Goal: Task Accomplishment & Management: Use online tool/utility

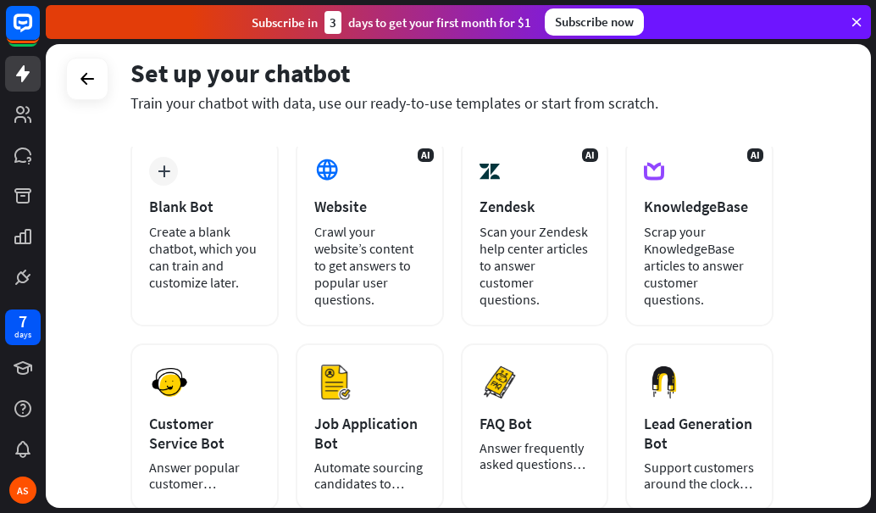
scroll to position [170, 0]
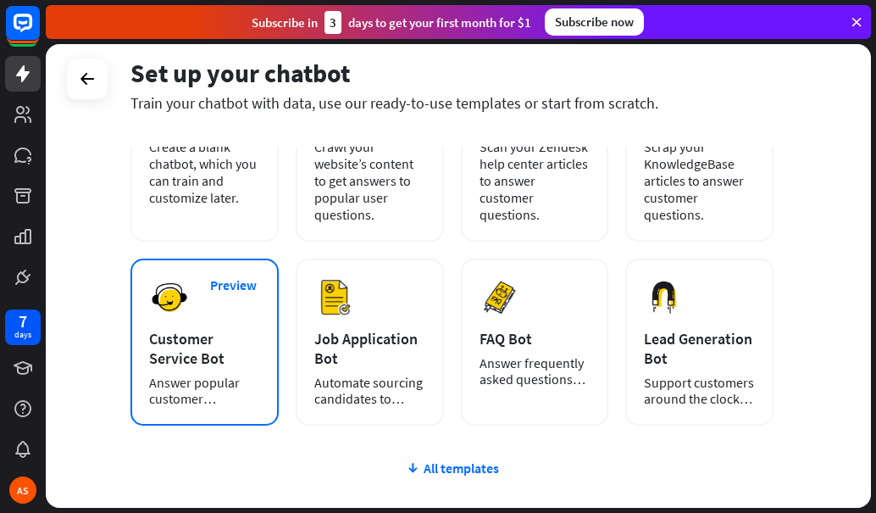
click at [164, 352] on div "Customer Service Bot" at bounding box center [204, 348] width 111 height 39
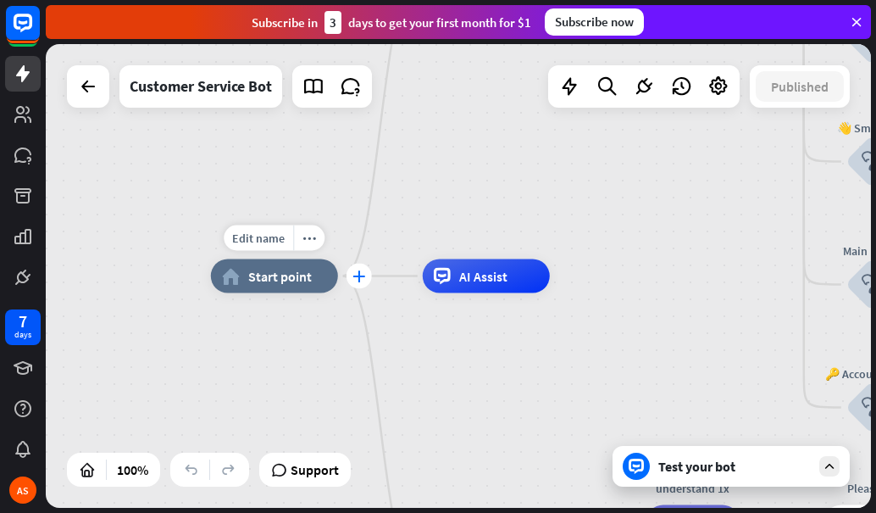
click at [358, 279] on icon "plus" at bounding box center [359, 276] width 13 height 12
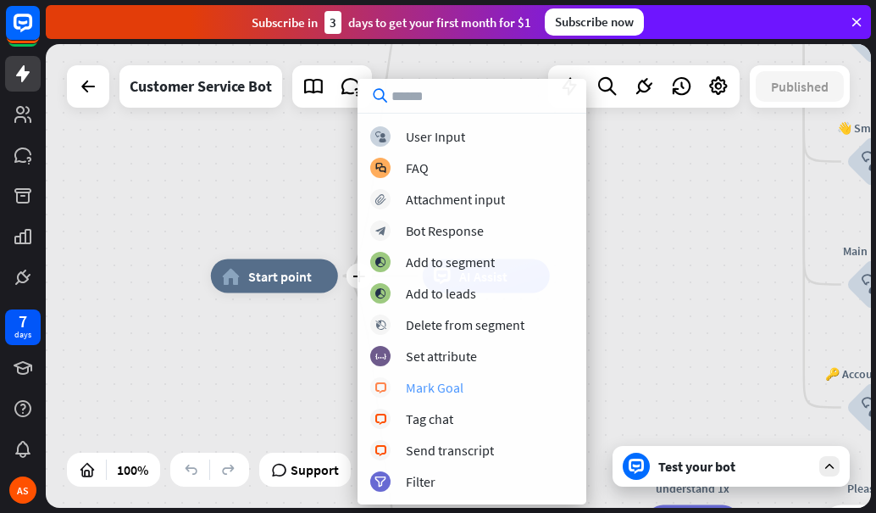
click at [415, 382] on div "Mark Goal" at bounding box center [435, 387] width 58 height 17
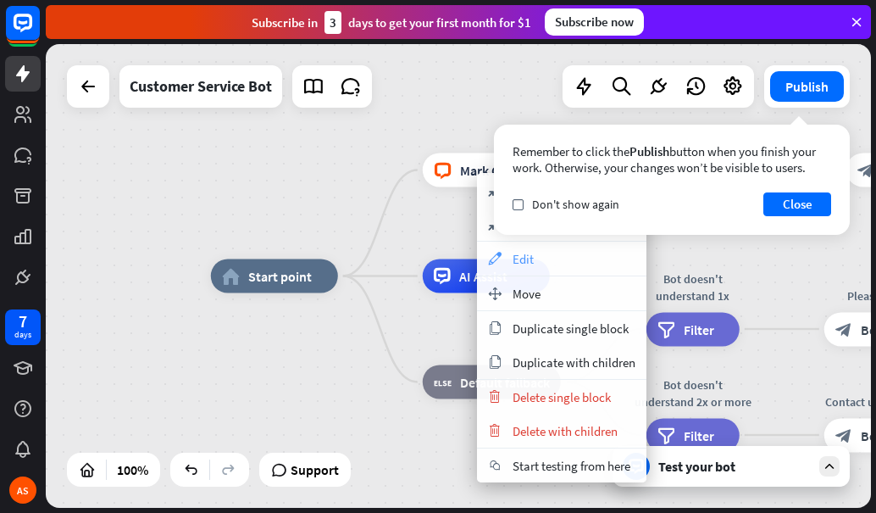
click at [510, 262] on div "appearance Edit" at bounding box center [562, 259] width 170 height 34
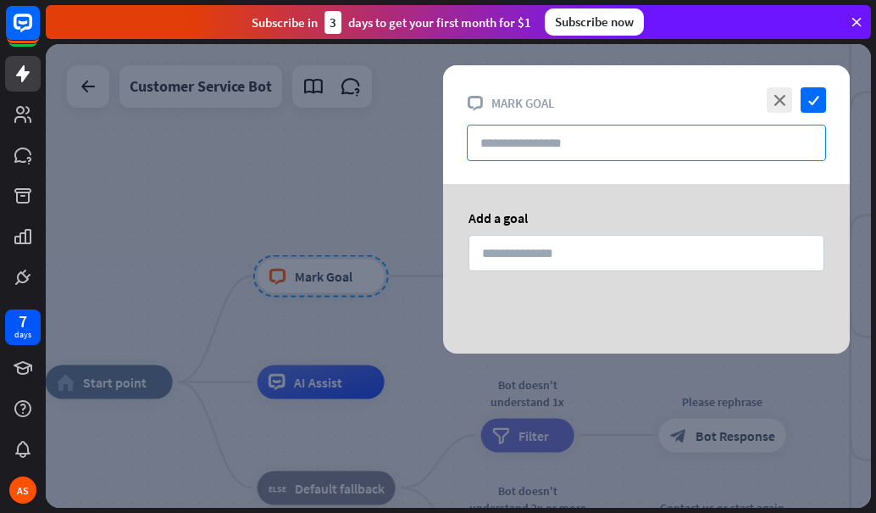
click at [540, 146] on input "text" at bounding box center [646, 143] width 359 height 36
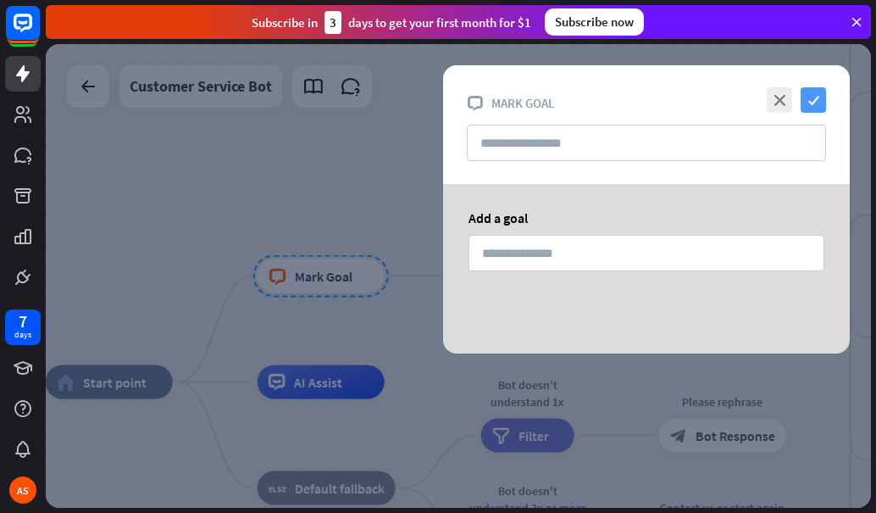
click at [818, 102] on icon "check" at bounding box center [813, 99] width 25 height 25
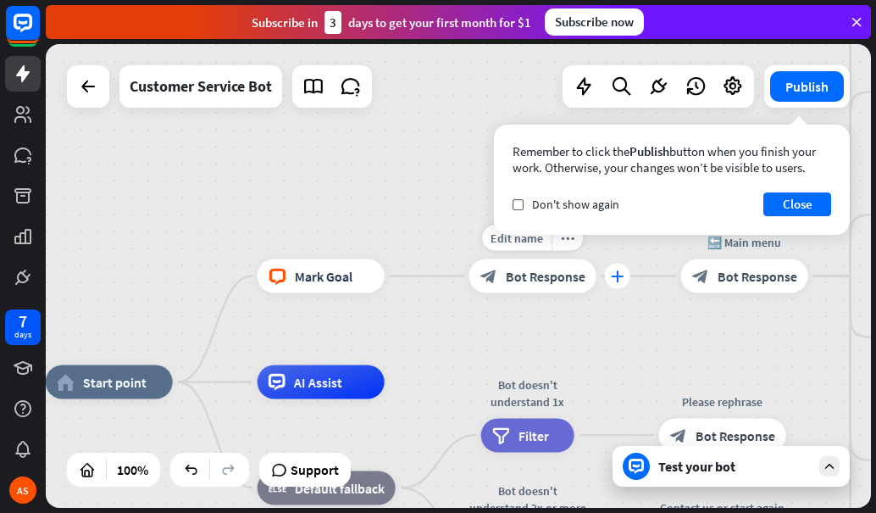
click at [611, 277] on icon "plus" at bounding box center [617, 276] width 13 height 12
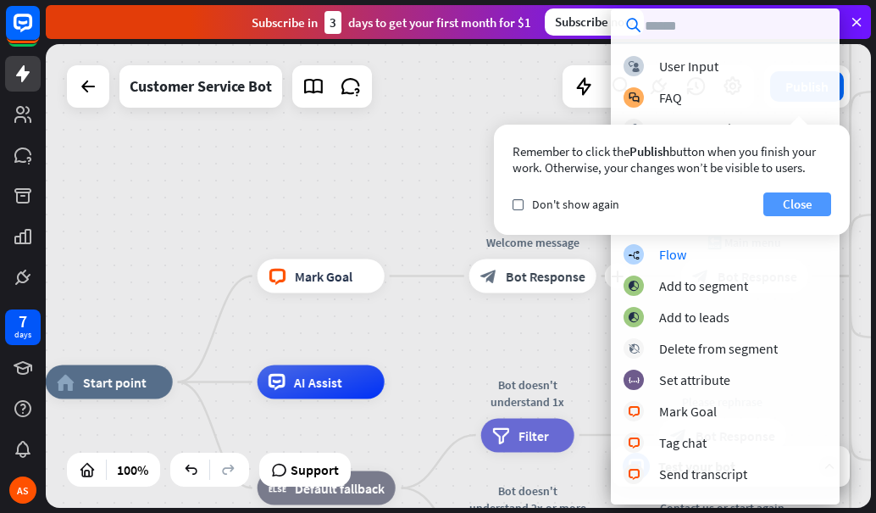
click at [787, 197] on button "Close" at bounding box center [798, 204] width 68 height 24
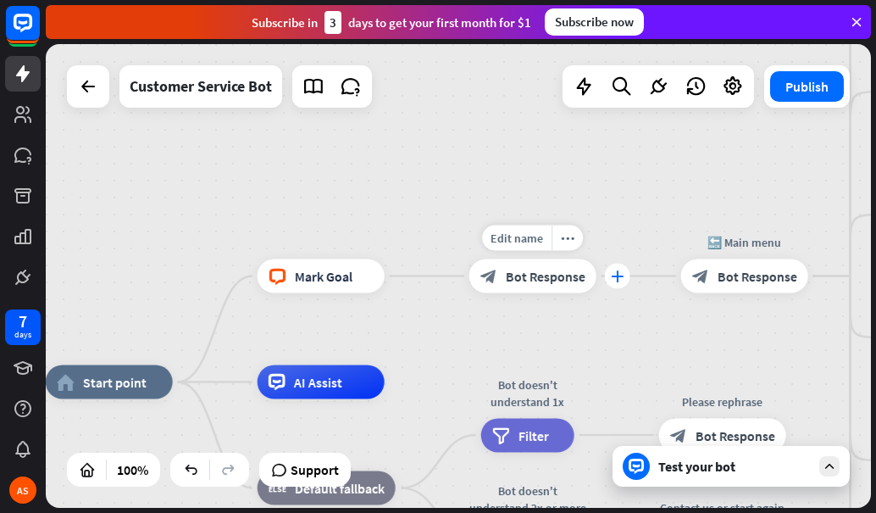
click at [613, 267] on div "plus" at bounding box center [617, 276] width 25 height 25
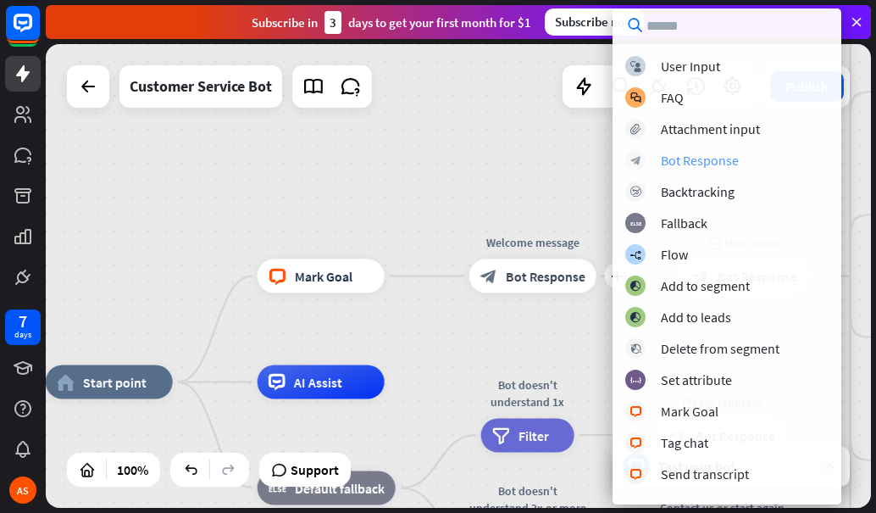
click at [684, 163] on div "Bot Response" at bounding box center [700, 160] width 78 height 17
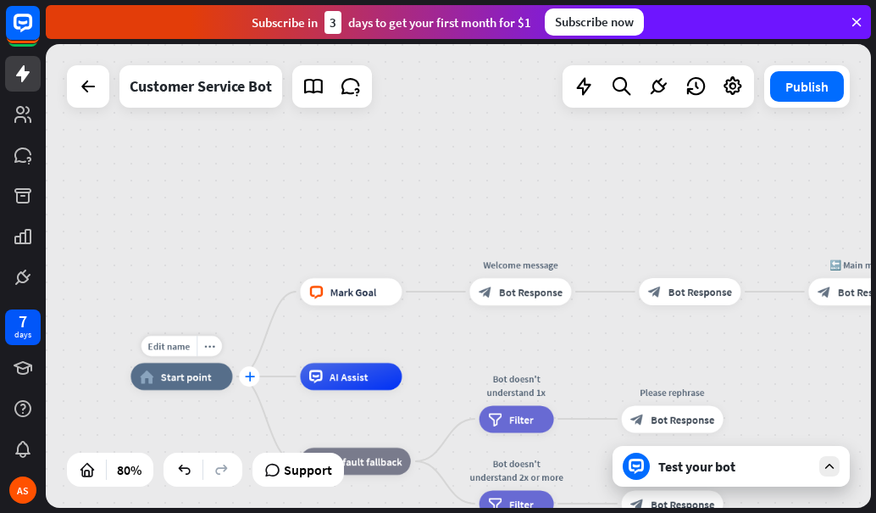
click at [245, 376] on icon "plus" at bounding box center [249, 375] width 10 height 9
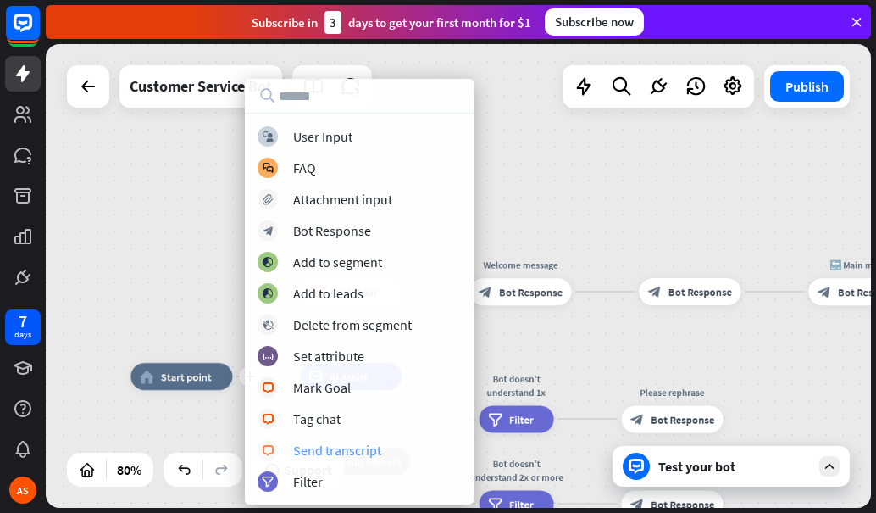
click at [332, 446] on div "Send transcript" at bounding box center [337, 450] width 88 height 17
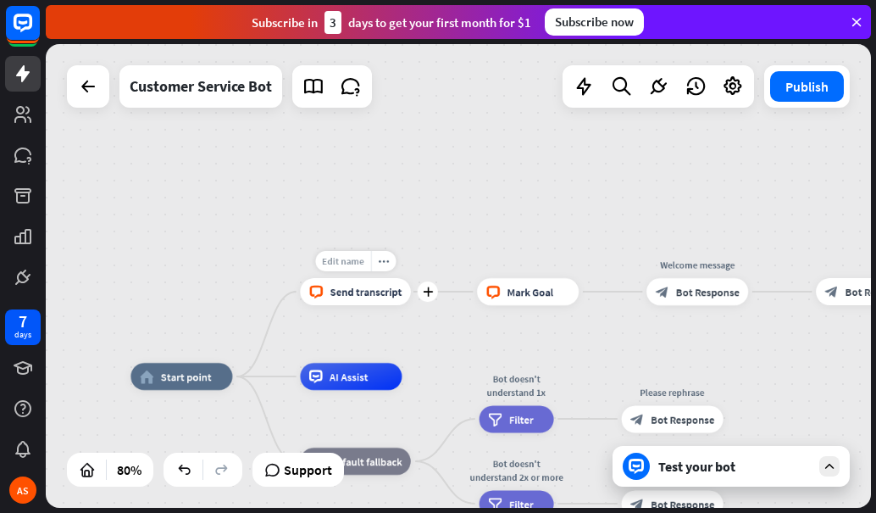
click at [349, 264] on span "Edit name" at bounding box center [343, 261] width 42 height 12
click at [349, 261] on input "text" at bounding box center [356, 262] width 95 height 19
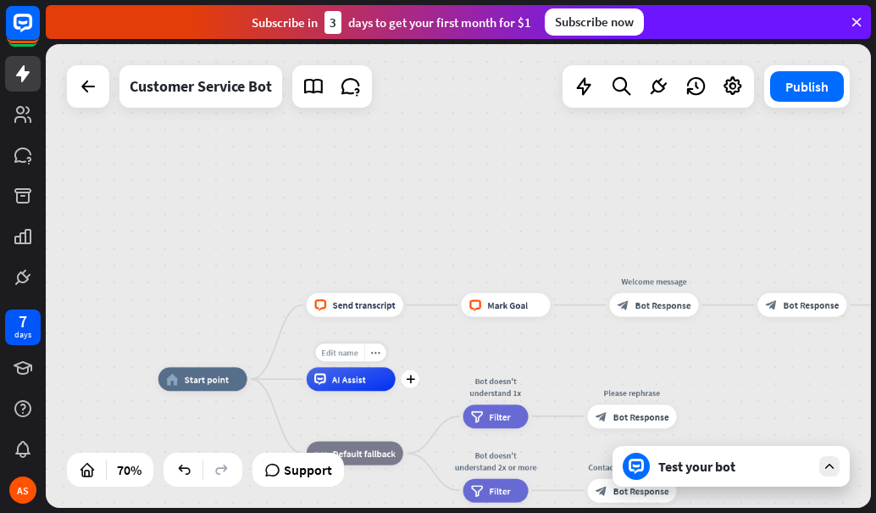
click at [347, 351] on span "Edit name" at bounding box center [340, 352] width 36 height 11
click at [347, 351] on input "text" at bounding box center [350, 353] width 83 height 17
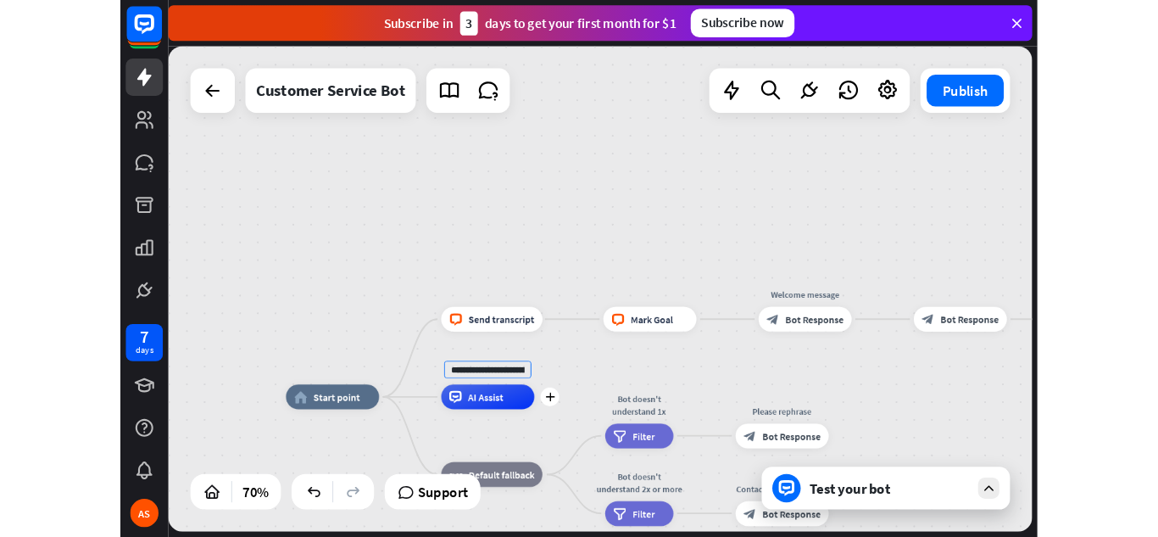
scroll to position [0, 111]
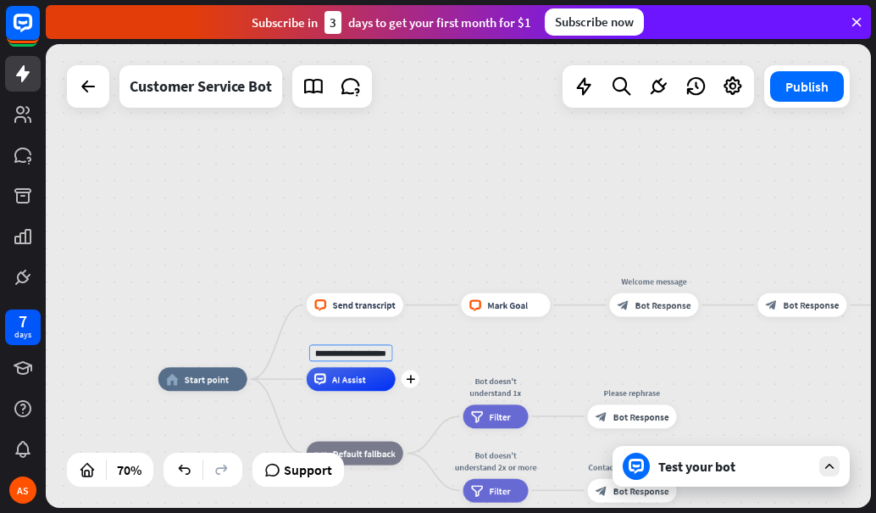
type input "**********"
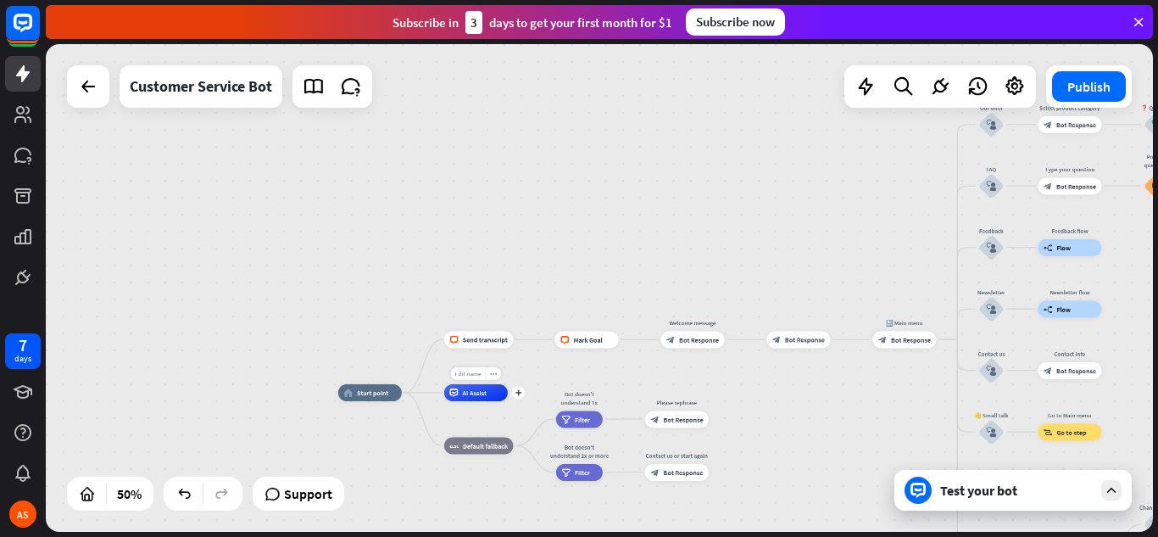
click at [470, 376] on span "Edit name" at bounding box center [468, 374] width 26 height 8
click at [365, 396] on span "Start point" at bounding box center [373, 392] width 32 height 8
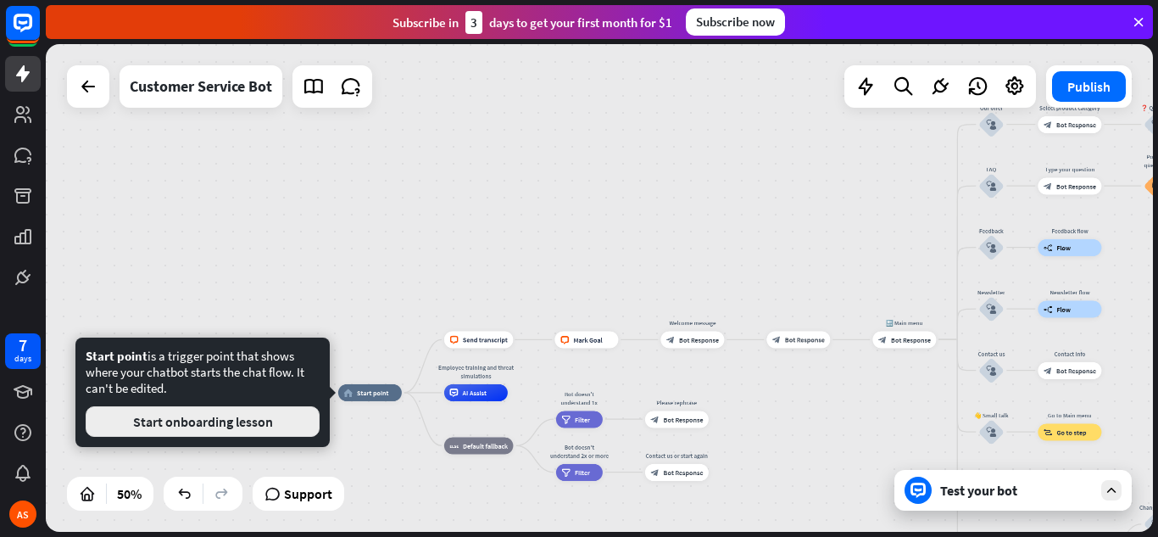
click at [279, 420] on button "Start onboarding lesson" at bounding box center [203, 421] width 234 height 31
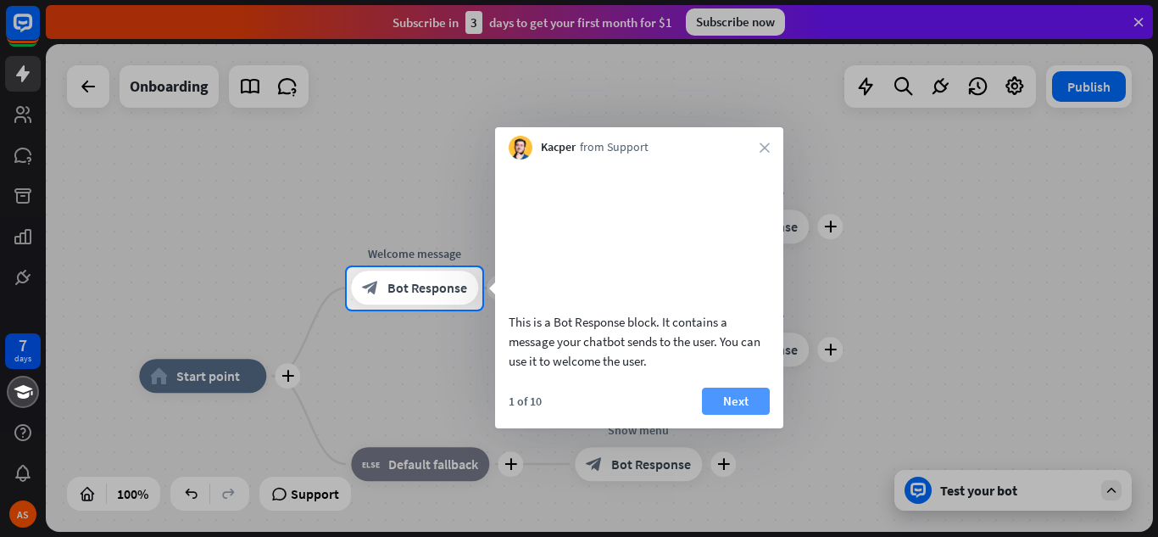
click at [748, 414] on button "Next" at bounding box center [736, 400] width 68 height 27
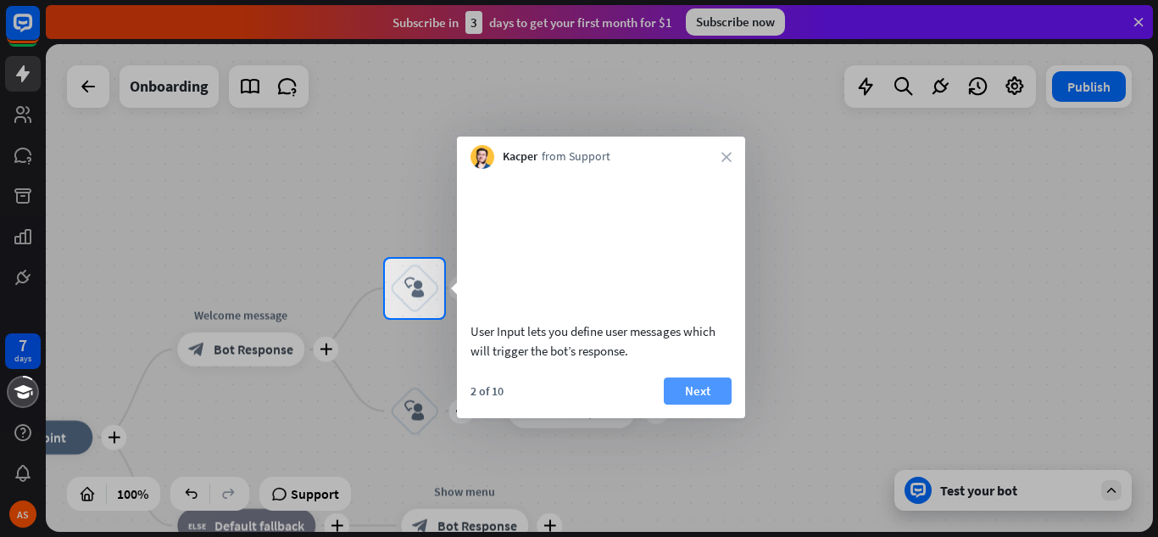
click at [700, 404] on button "Next" at bounding box center [698, 390] width 68 height 27
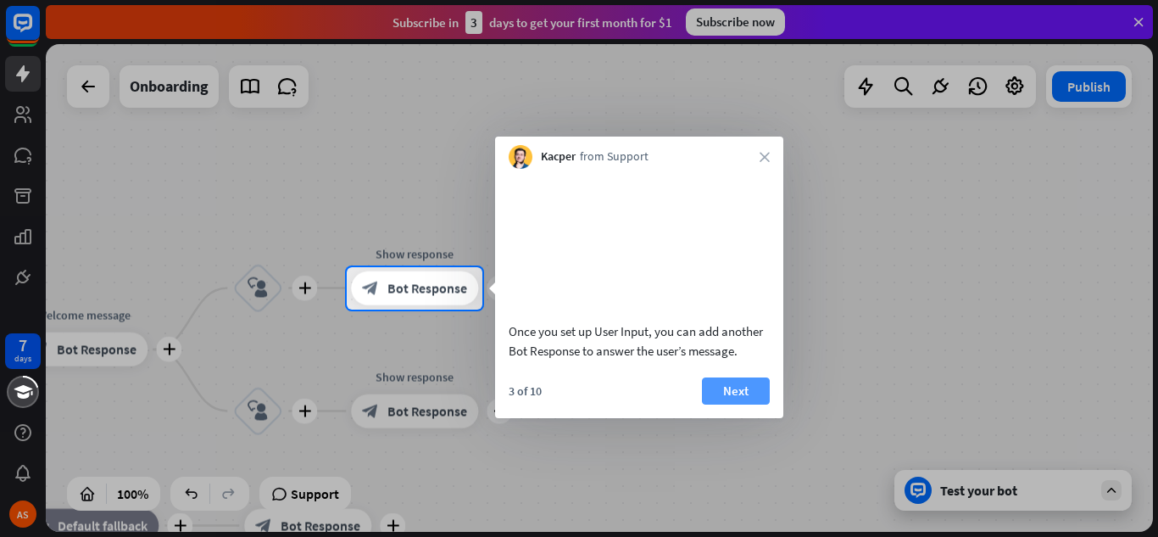
click at [706, 404] on button "Next" at bounding box center [736, 390] width 68 height 27
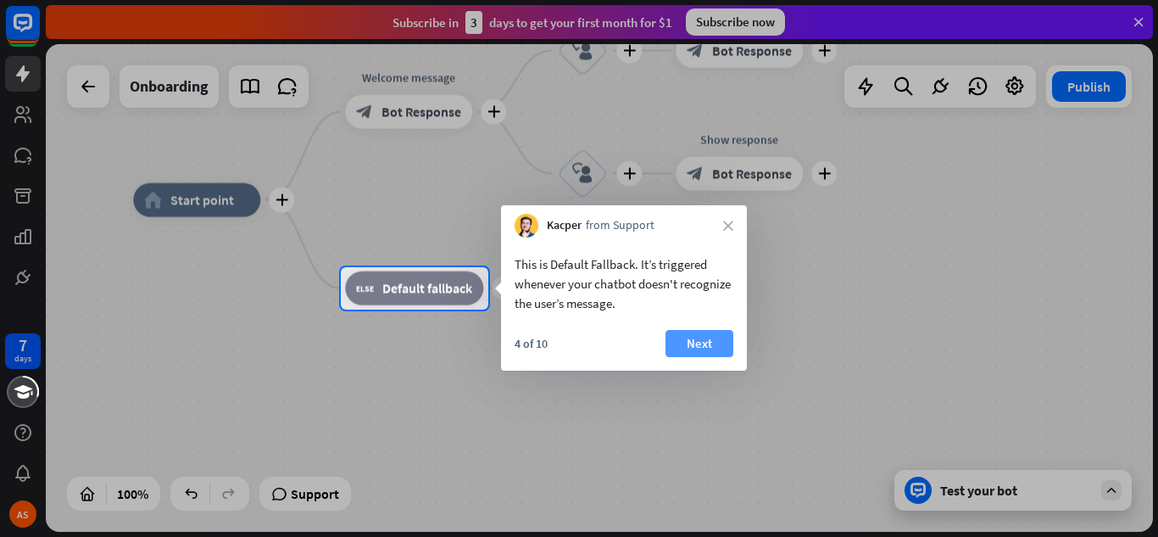
click at [691, 343] on button "Next" at bounding box center [699, 343] width 68 height 27
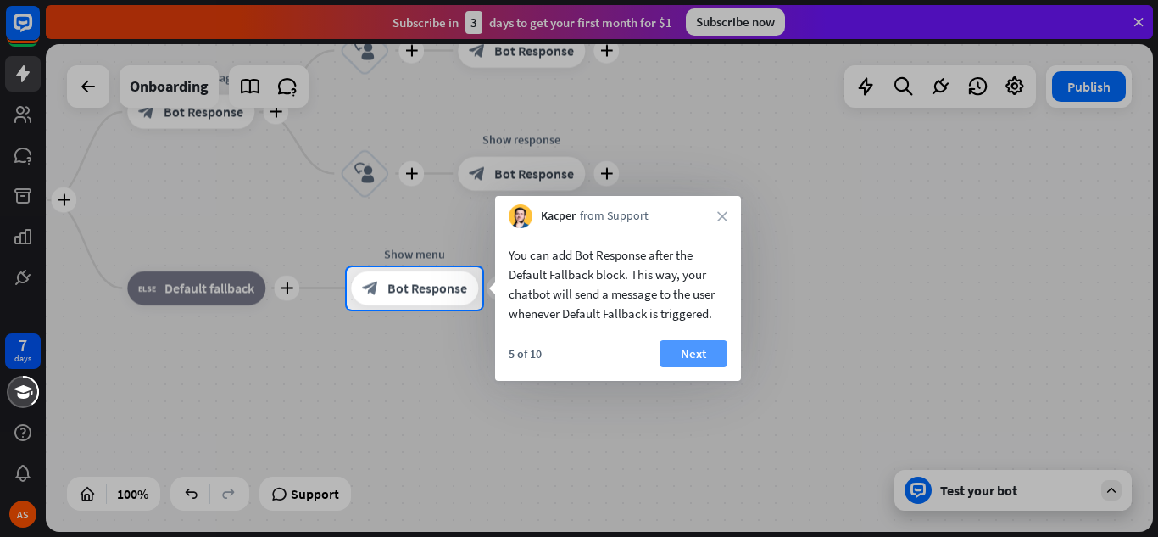
click at [667, 353] on button "Next" at bounding box center [693, 353] width 68 height 27
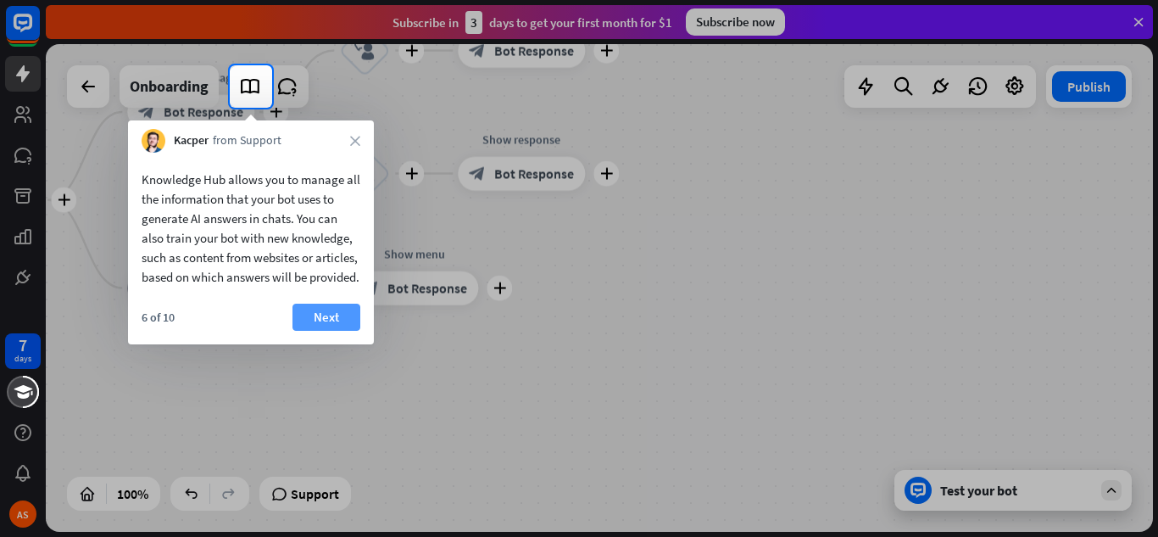
click at [344, 331] on button "Next" at bounding box center [326, 316] width 68 height 27
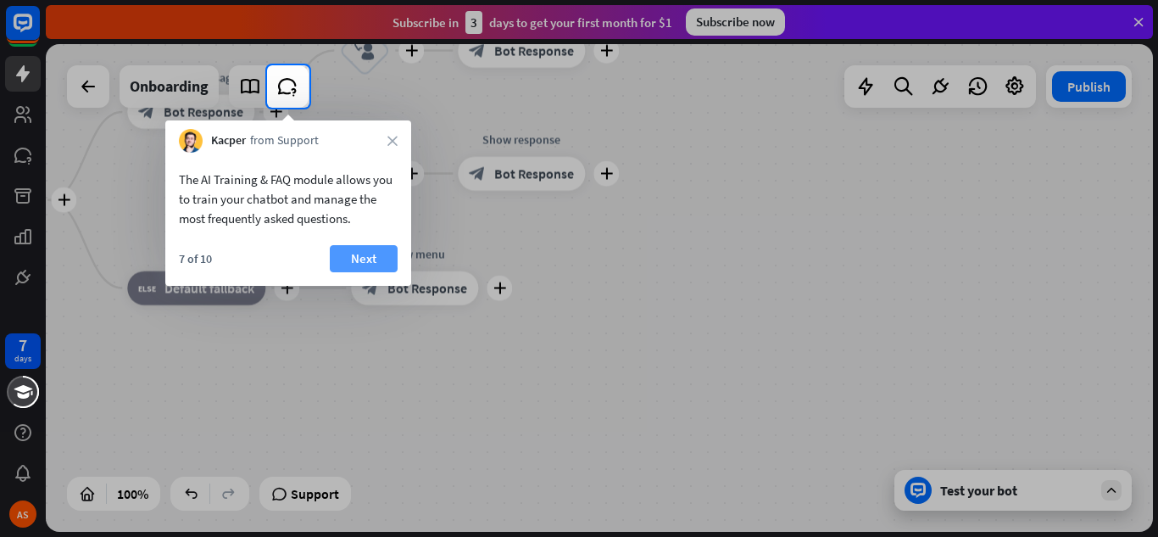
click at [363, 263] on button "Next" at bounding box center [364, 258] width 68 height 27
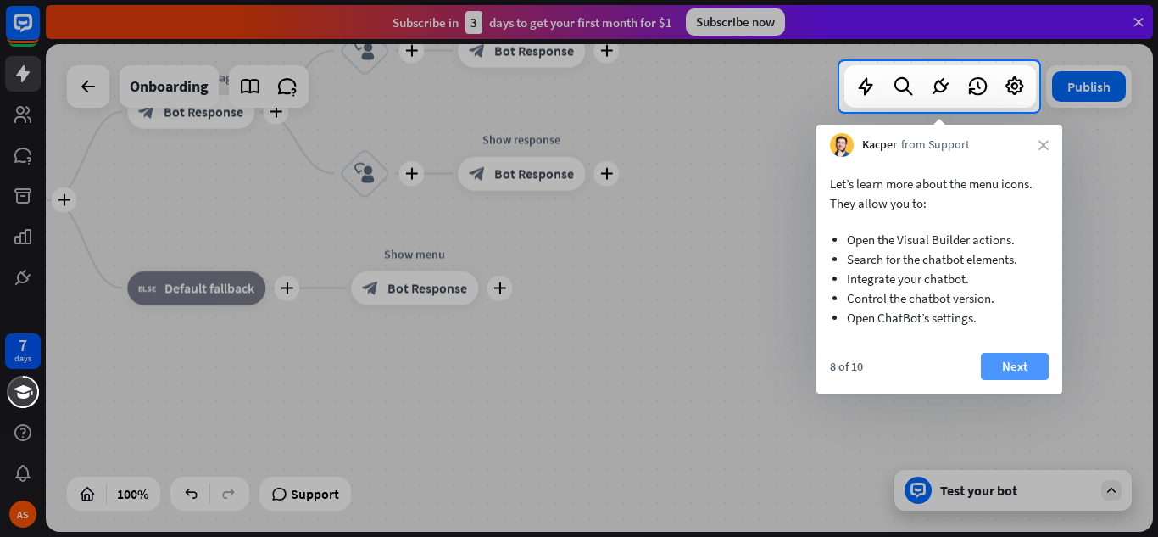
click at [876, 364] on button "Next" at bounding box center [1015, 366] width 68 height 27
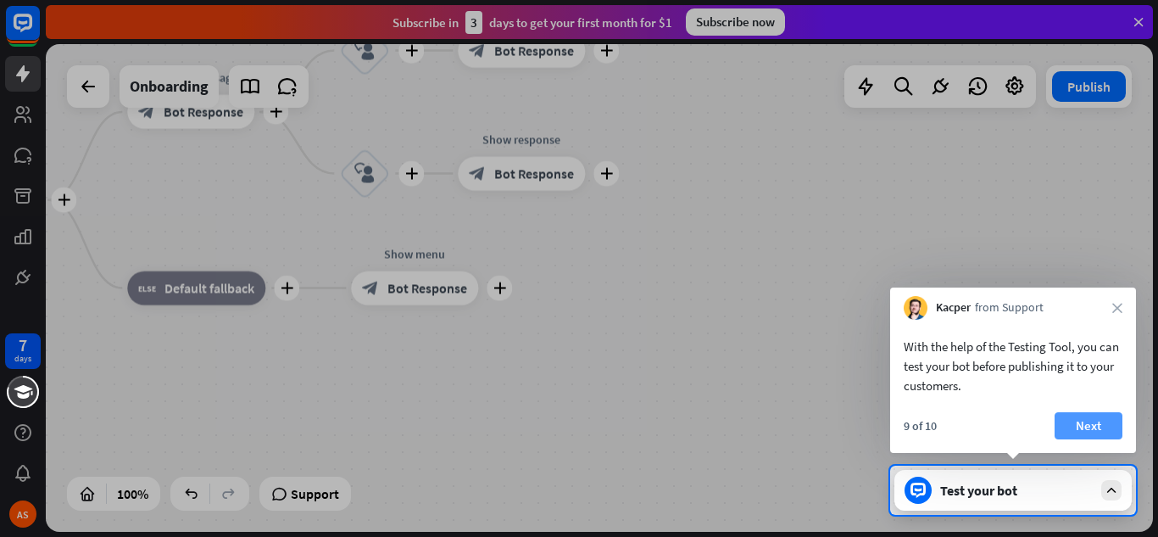
click at [876, 426] on button "Next" at bounding box center [1088, 425] width 68 height 27
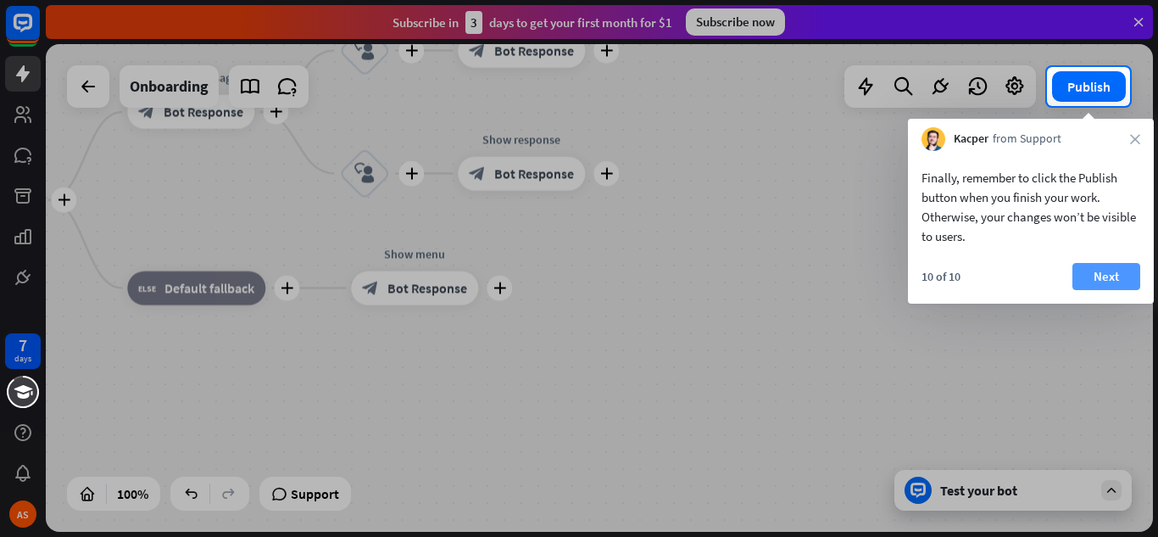
click at [876, 277] on button "Next" at bounding box center [1106, 276] width 68 height 27
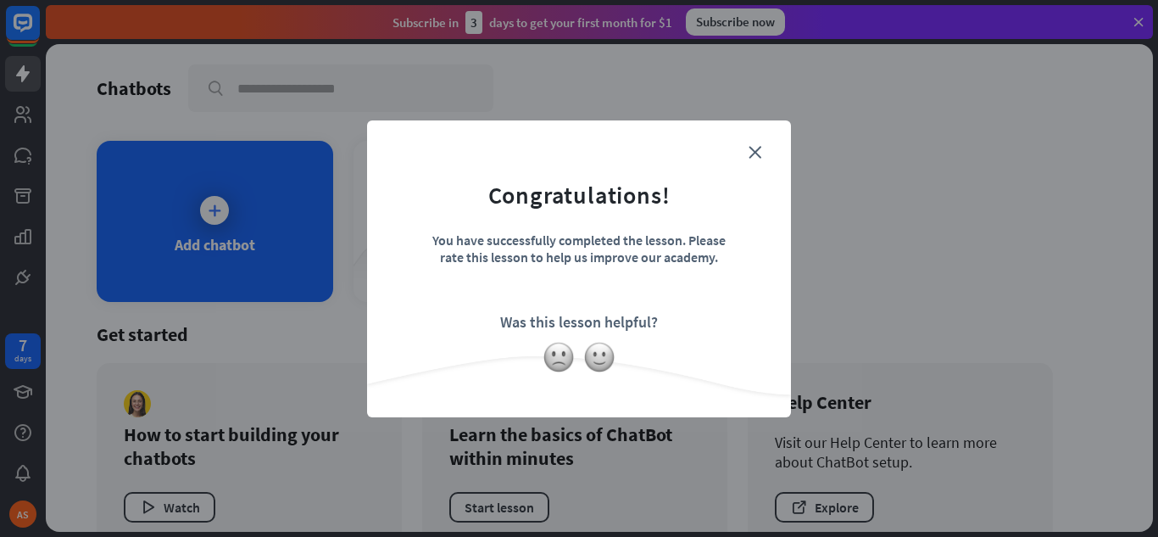
click at [752, 159] on form "Congratulations! You have successfully completed the lesson. Please rate this l…" at bounding box center [578, 243] width 381 height 203
click at [753, 153] on icon "close" at bounding box center [754, 152] width 13 height 13
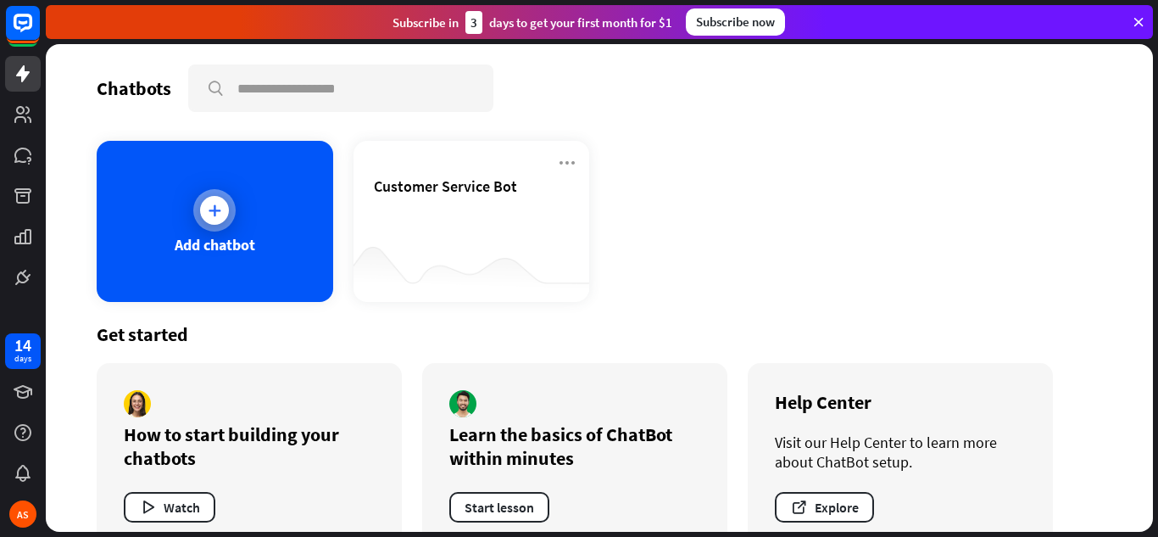
click at [216, 217] on icon at bounding box center [214, 210] width 17 height 17
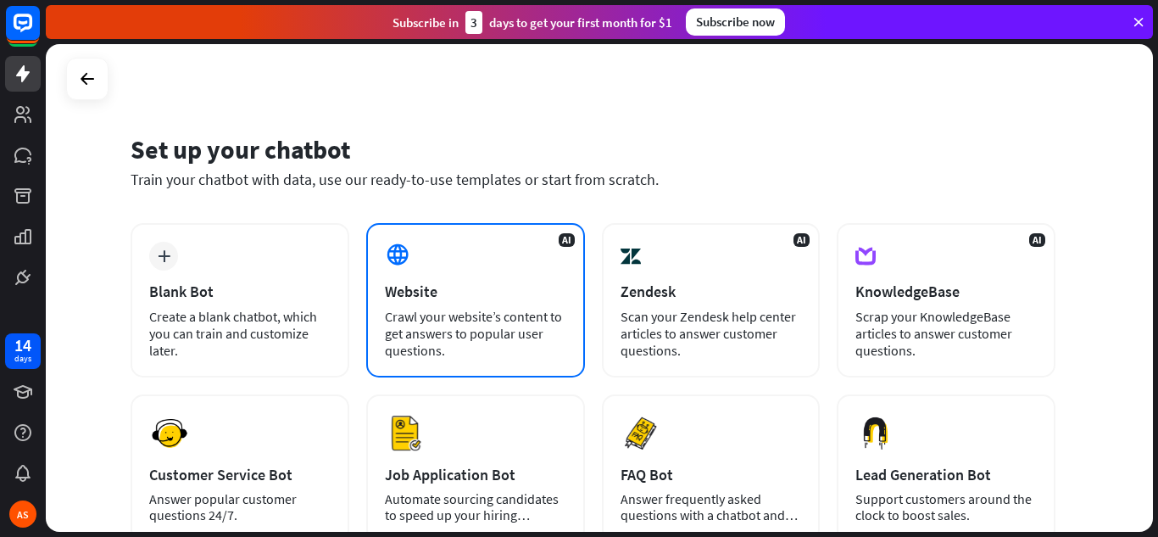
scroll to position [85, 0]
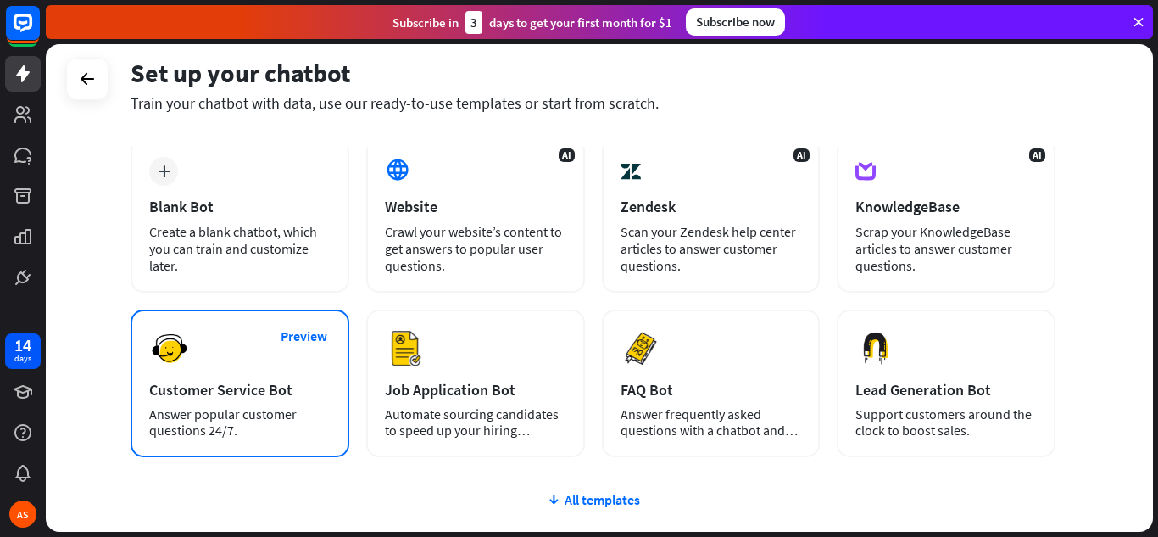
click at [268, 363] on div "Preview Customer Service Bot Answer popular customer questions 24/7." at bounding box center [240, 382] width 219 height 147
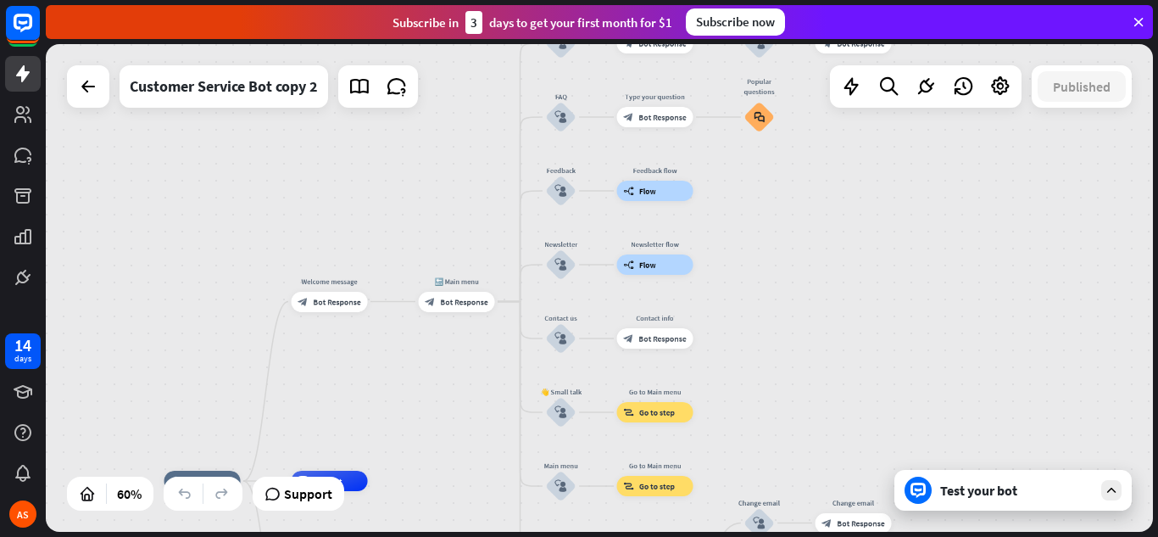
drag, startPoint x: 608, startPoint y: 407, endPoint x: 410, endPoint y: 412, distance: 197.6
click at [194, 512] on html "14 days AS close Product Help First steps Get started with ChatBot Help Center …" at bounding box center [579, 268] width 1158 height 537
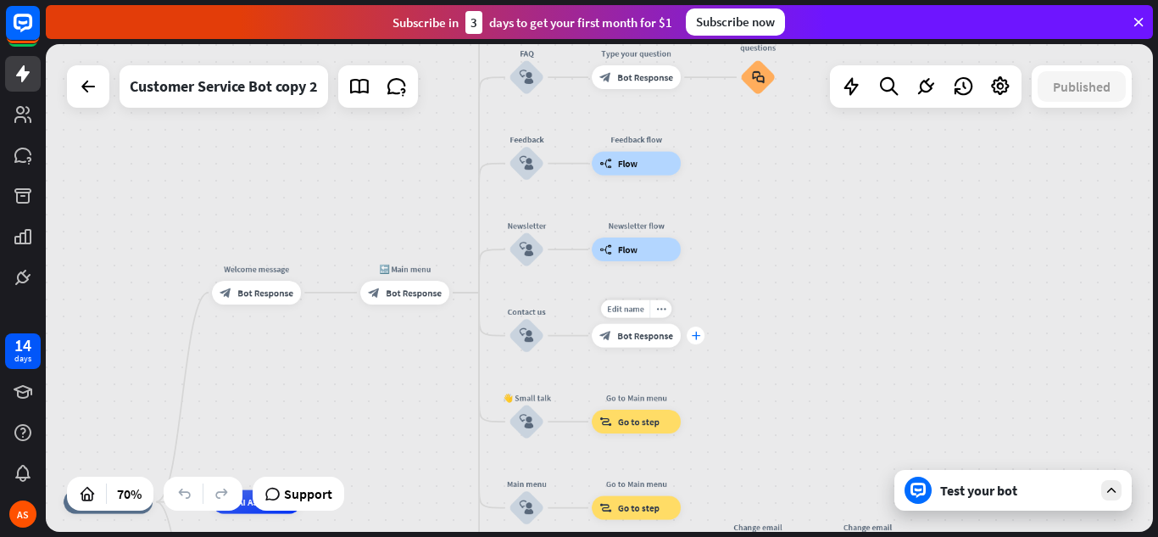
click at [696, 336] on icon "plus" at bounding box center [695, 335] width 9 height 8
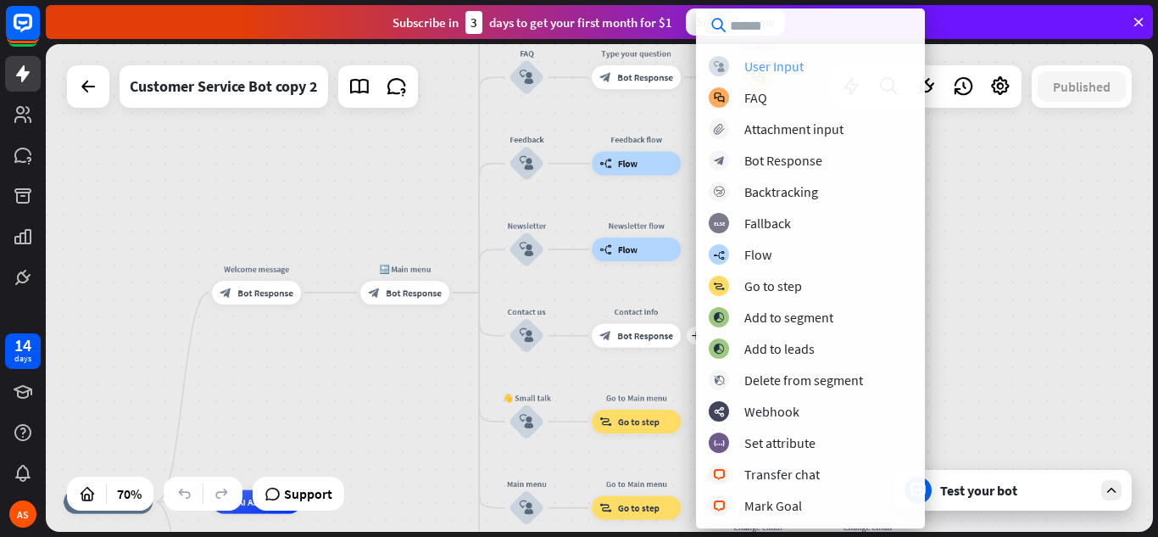
click at [801, 67] on div "User Input" at bounding box center [773, 66] width 59 height 17
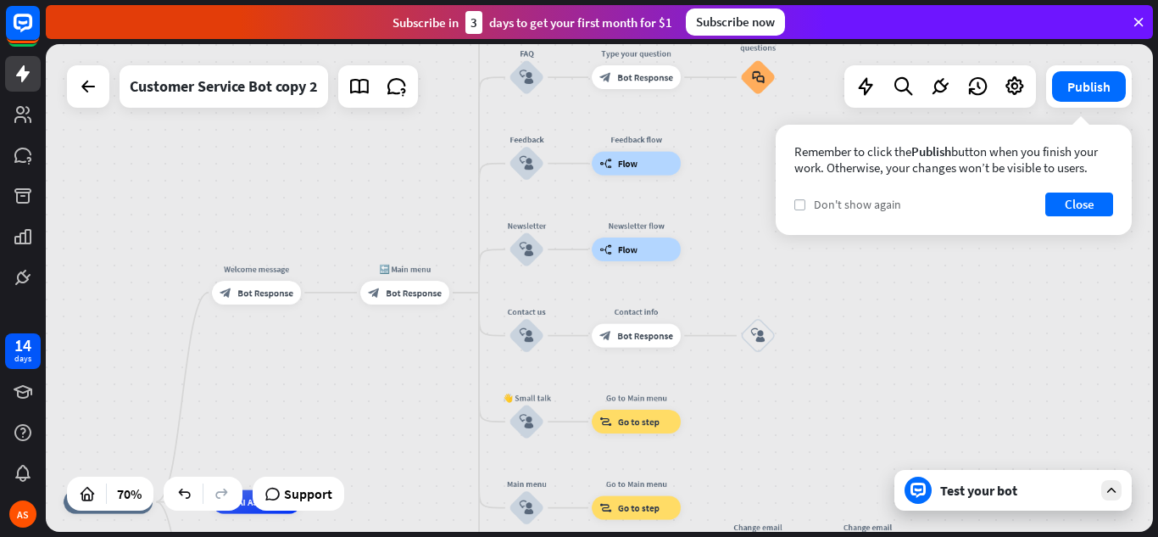
click at [804, 203] on label "check" at bounding box center [799, 204] width 11 height 11
click at [876, 202] on button "Close" at bounding box center [1079, 204] width 68 height 24
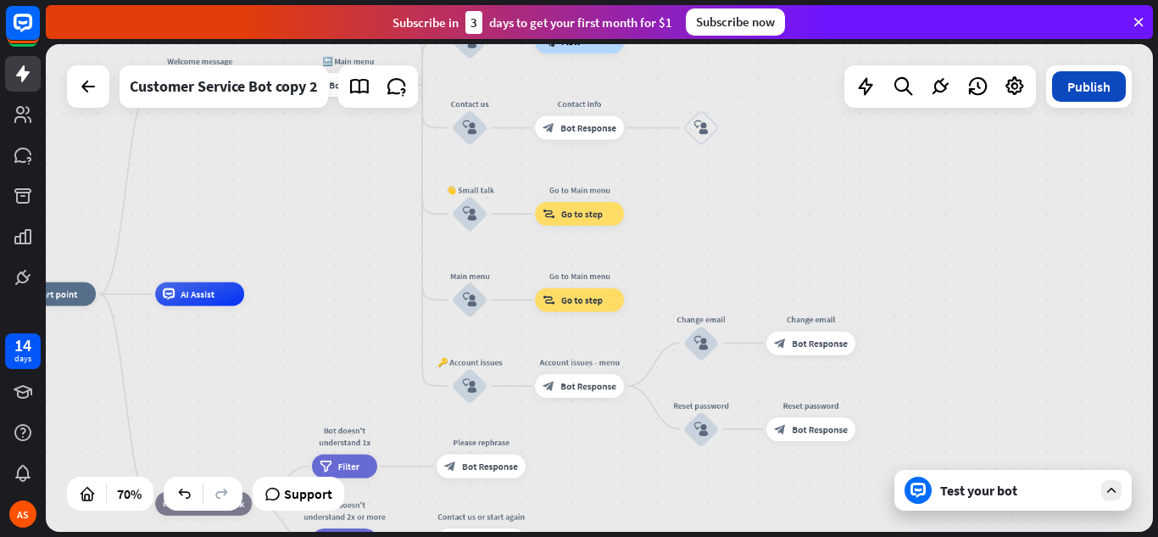
drag, startPoint x: 1149, startPoint y: 314, endPoint x: 1093, endPoint y: 101, distance: 220.8
click at [876, 101] on div "home_2 Start point Welcome message block_bot_response Bot Response 🔙 Main menu …" at bounding box center [599, 287] width 1107 height 487
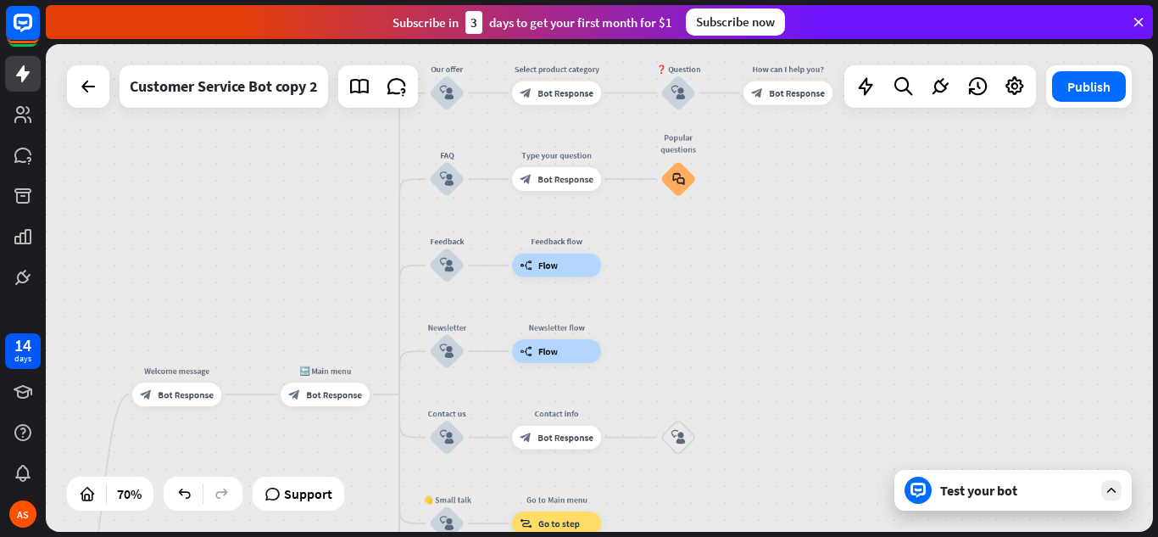
drag, startPoint x: 1149, startPoint y: 261, endPoint x: 859, endPoint y: 457, distance: 349.8
click at [876, 512] on html "14 days AS close Product Help First steps Get started with ChatBot Help Center …" at bounding box center [579, 268] width 1158 height 537
click at [557, 67] on span "Edit name" at bounding box center [545, 65] width 36 height 11
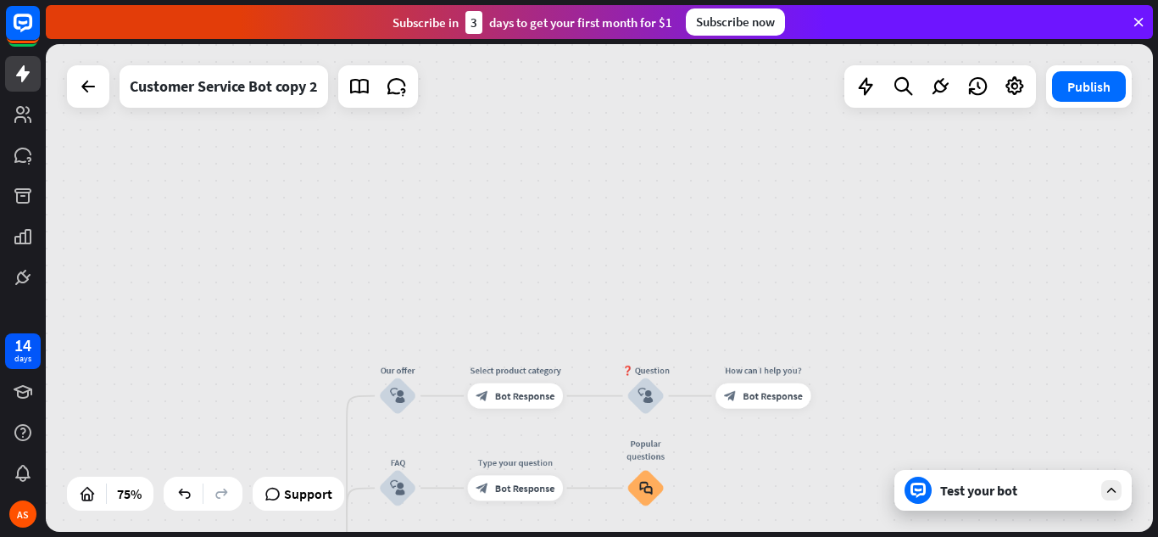
drag, startPoint x: 941, startPoint y: 249, endPoint x: 899, endPoint y: 552, distance: 305.4
click at [876, 512] on html "14 days AS close Product Help First steps Get started with ChatBot Help Center …" at bounding box center [579, 268] width 1158 height 537
click at [515, 367] on span "Edit name" at bounding box center [504, 367] width 40 height 12
type input "*"
type input "**********"
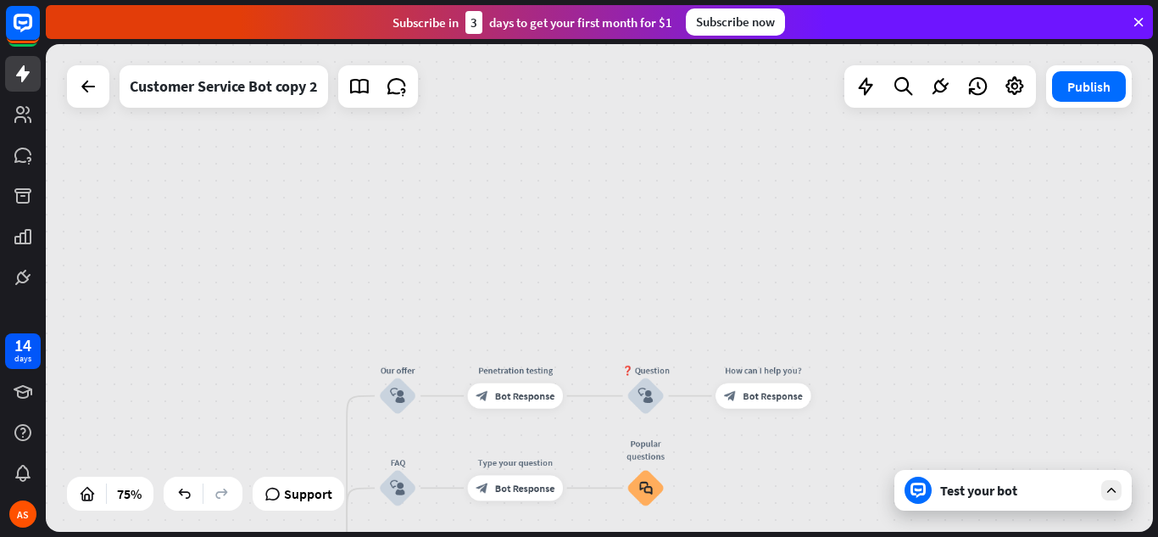
click at [876, 494] on div "Test your bot" at bounding box center [1016, 489] width 153 height 17
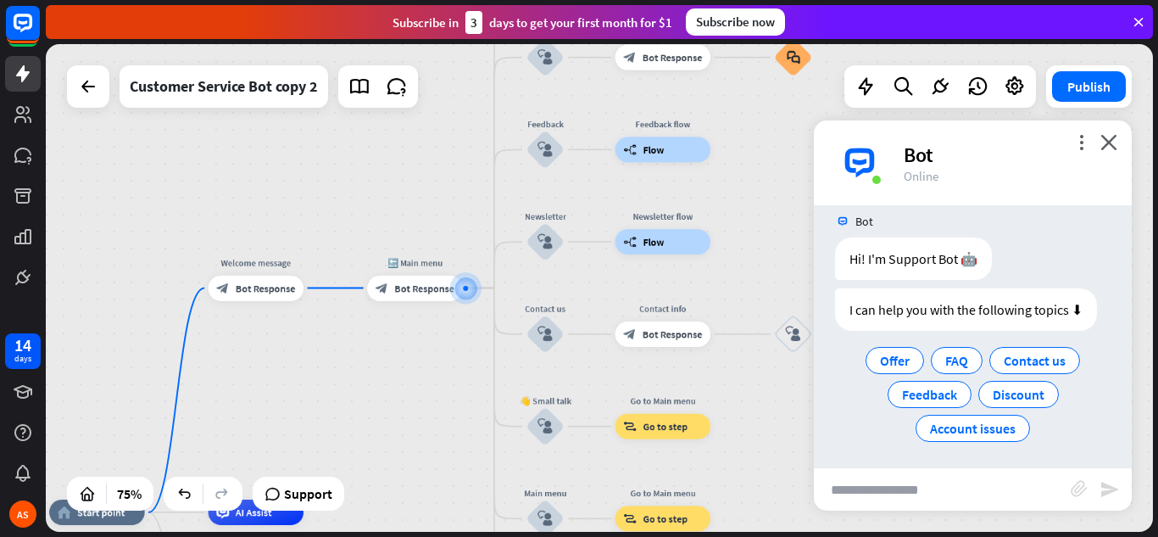
scroll to position [20, 0]
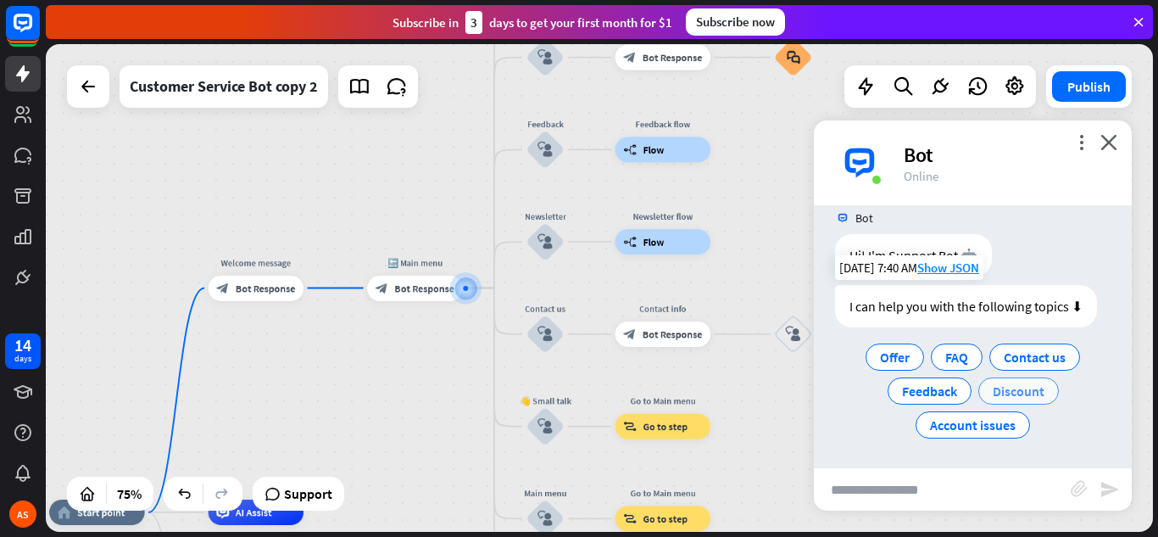
click at [876, 391] on span "Discount" at bounding box center [1019, 390] width 52 height 17
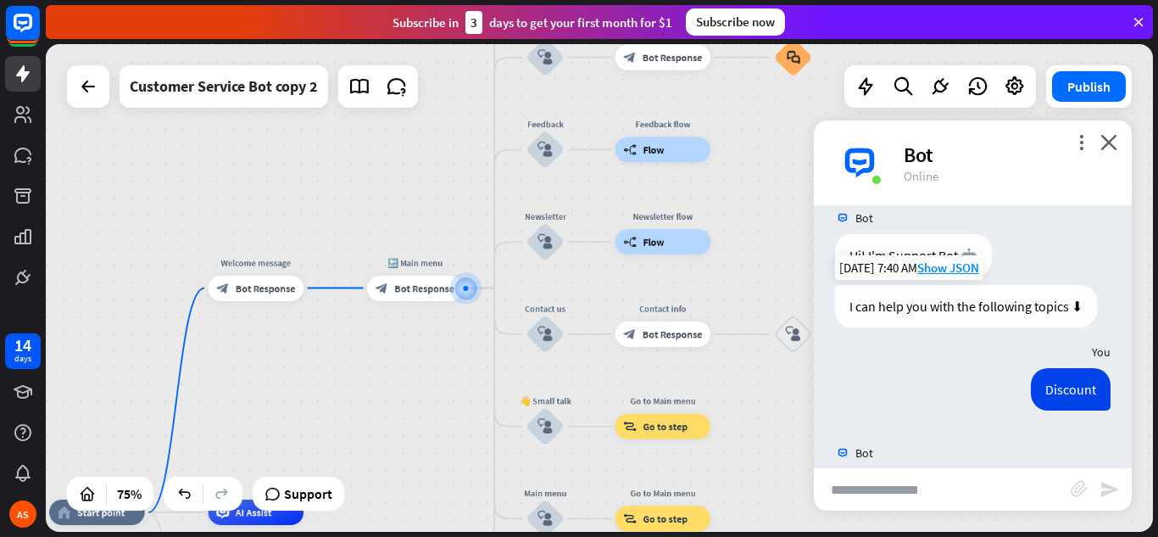
scroll to position [76, 0]
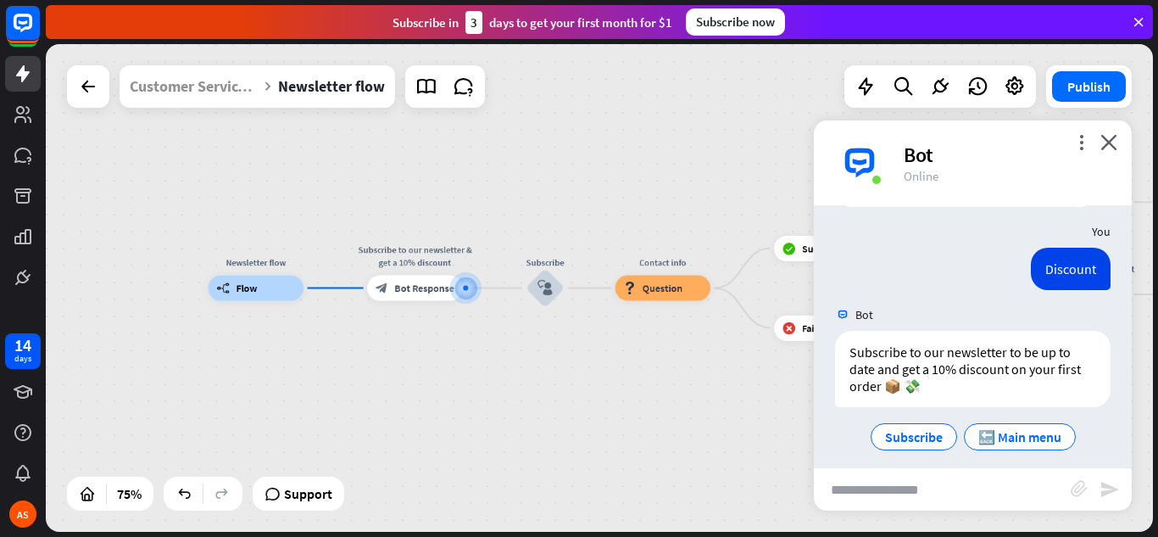
scroll to position [153, 0]
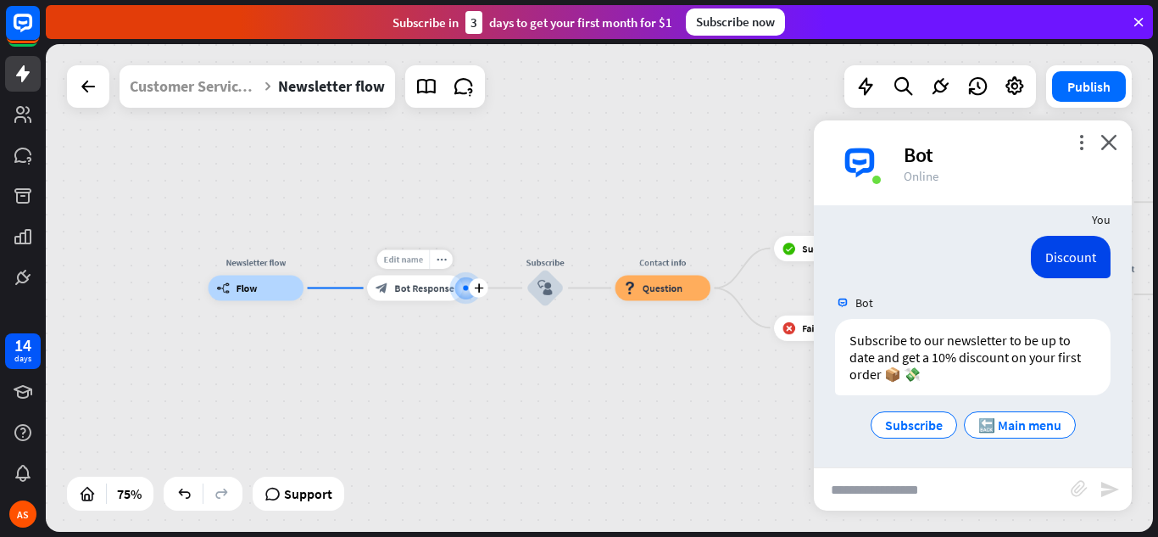
click at [406, 260] on span "Edit name" at bounding box center [403, 259] width 40 height 12
type input "*"
type input "**********"
click at [876, 416] on span "🔙 Main menu" at bounding box center [1019, 424] width 83 height 17
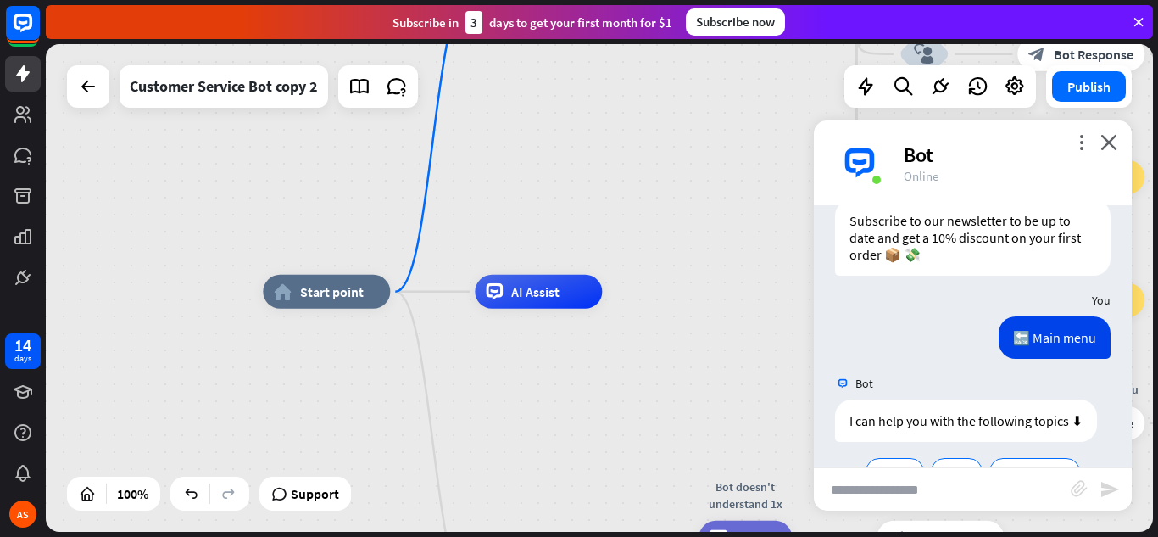
scroll to position [387, 0]
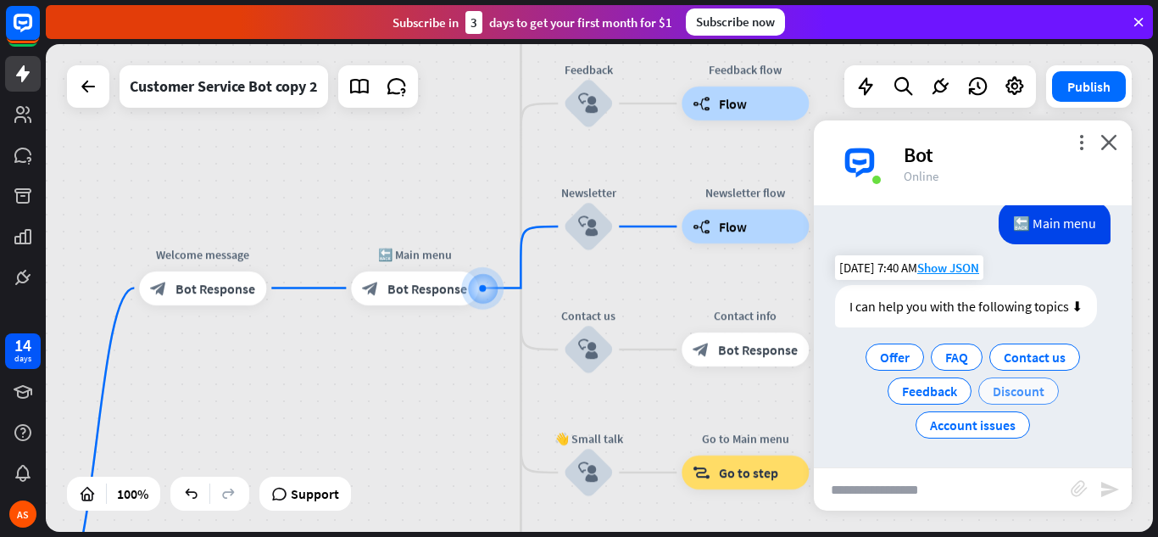
click at [876, 391] on span "Discount" at bounding box center [1019, 390] width 52 height 17
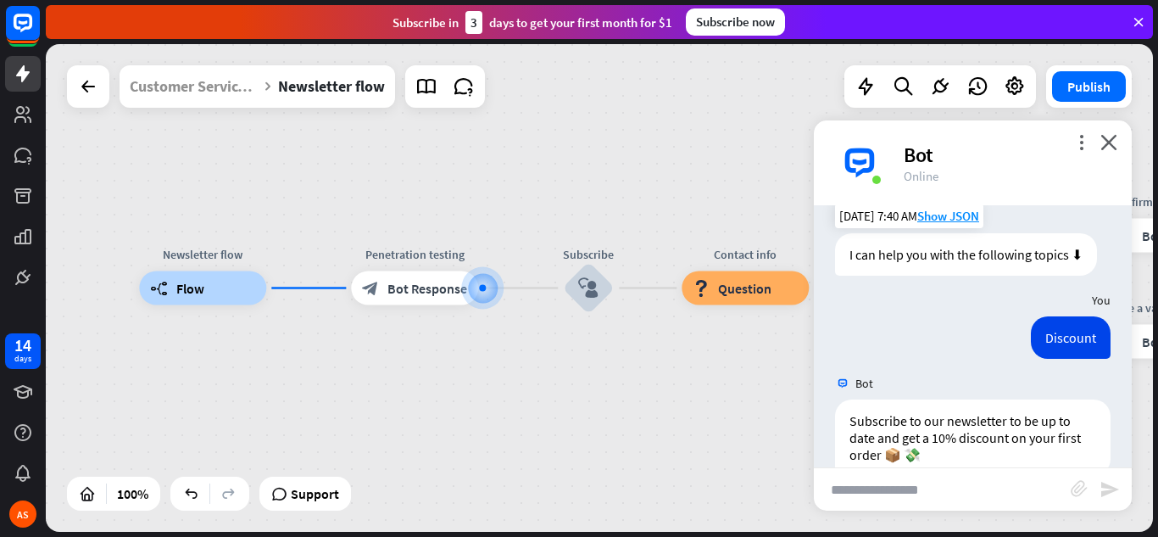
scroll to position [519, 0]
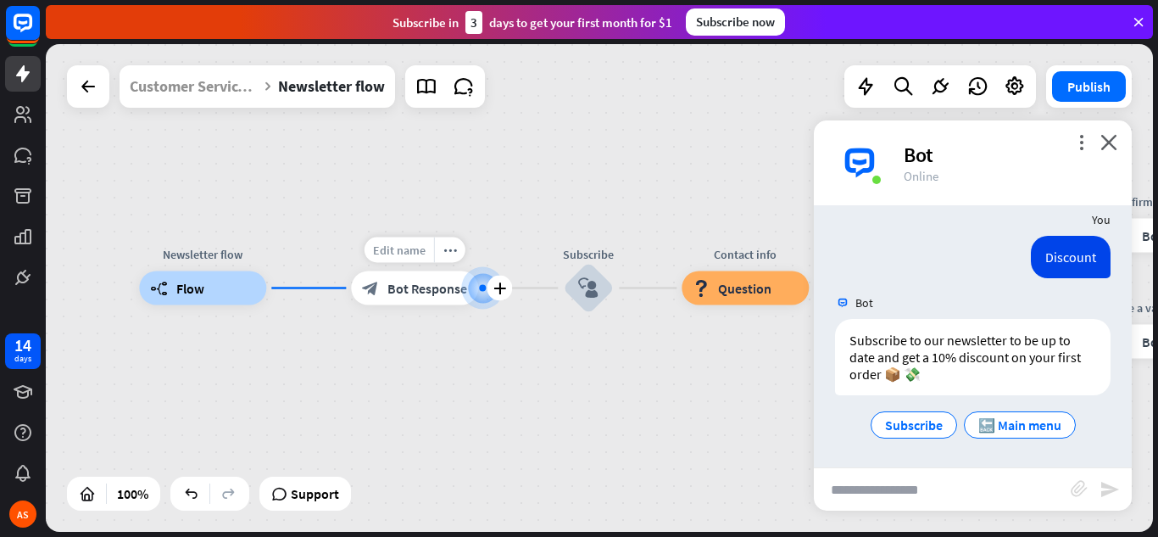
click at [406, 256] on span "Edit name" at bounding box center [399, 249] width 53 height 15
click at [448, 248] on icon "more_horiz" at bounding box center [450, 249] width 14 height 13
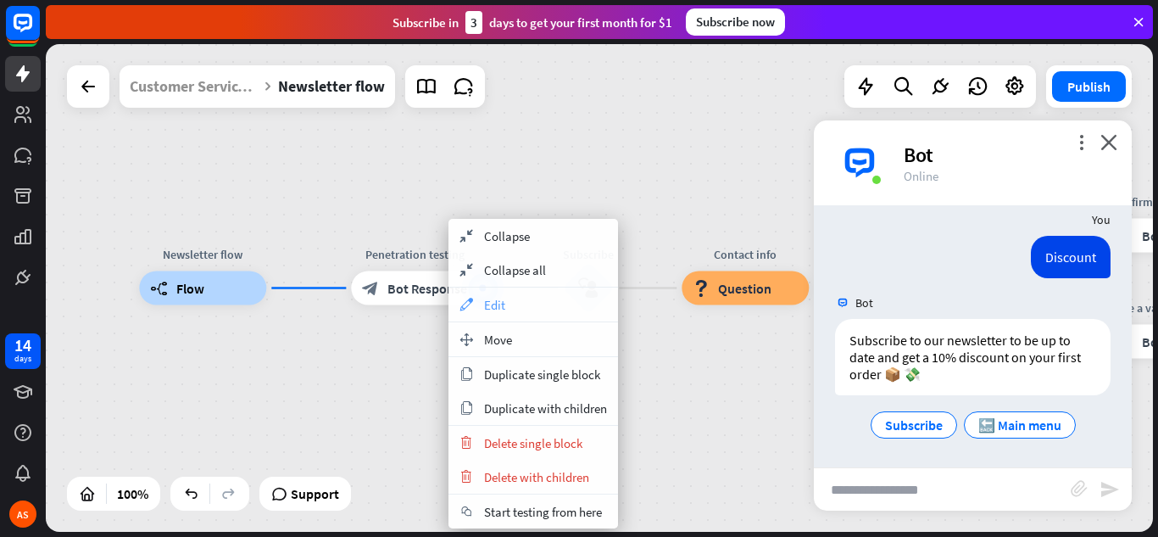
click at [486, 313] on div "appearance Edit" at bounding box center [533, 304] width 170 height 34
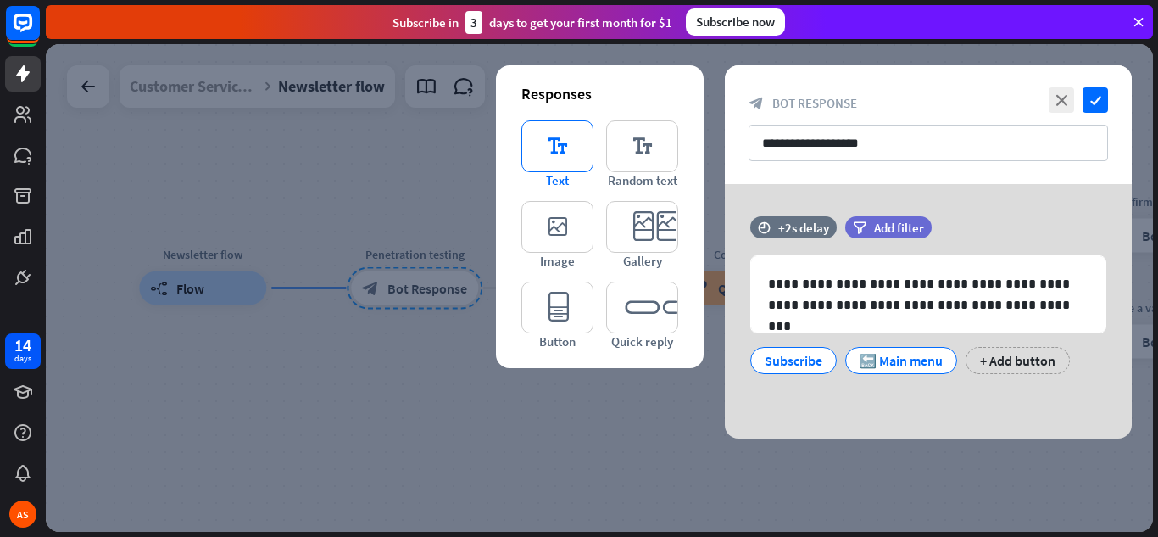
click at [559, 155] on icon "editor_text" at bounding box center [557, 146] width 72 height 52
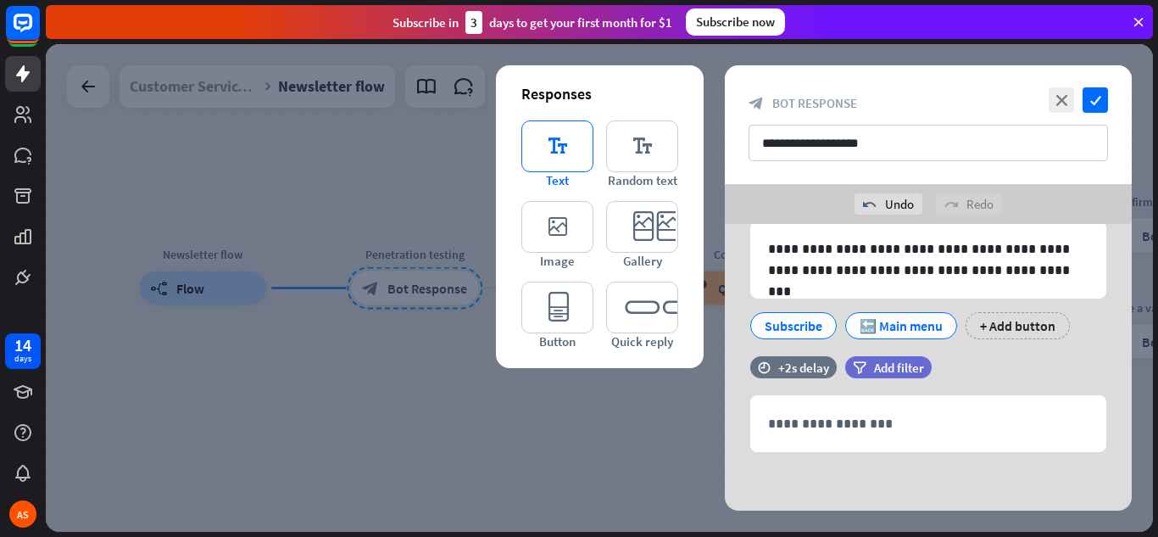
scroll to position [75, 0]
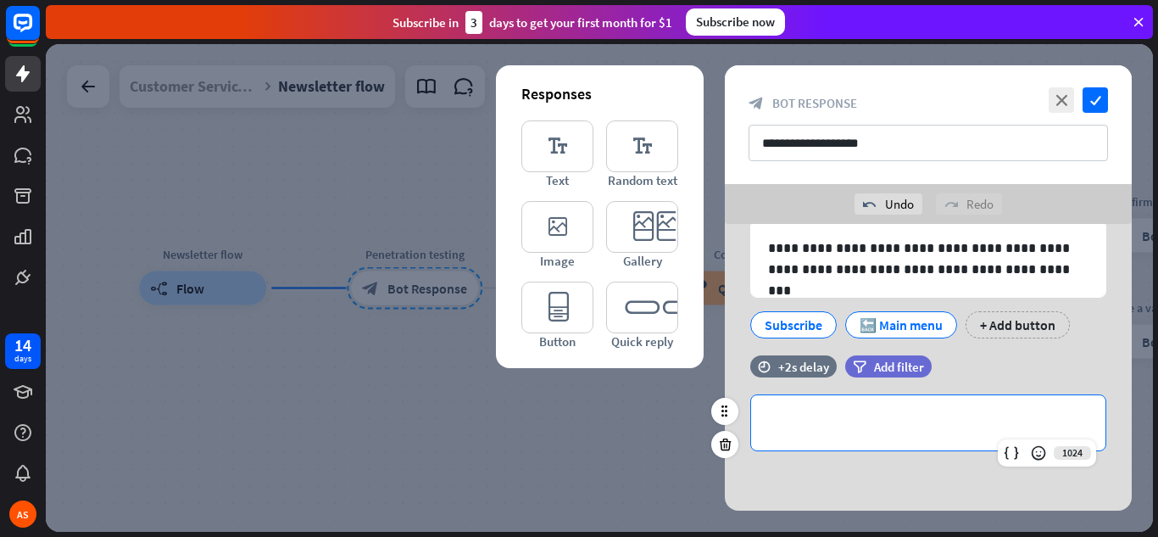
click at [816, 422] on p "**********" at bounding box center [928, 422] width 320 height 21
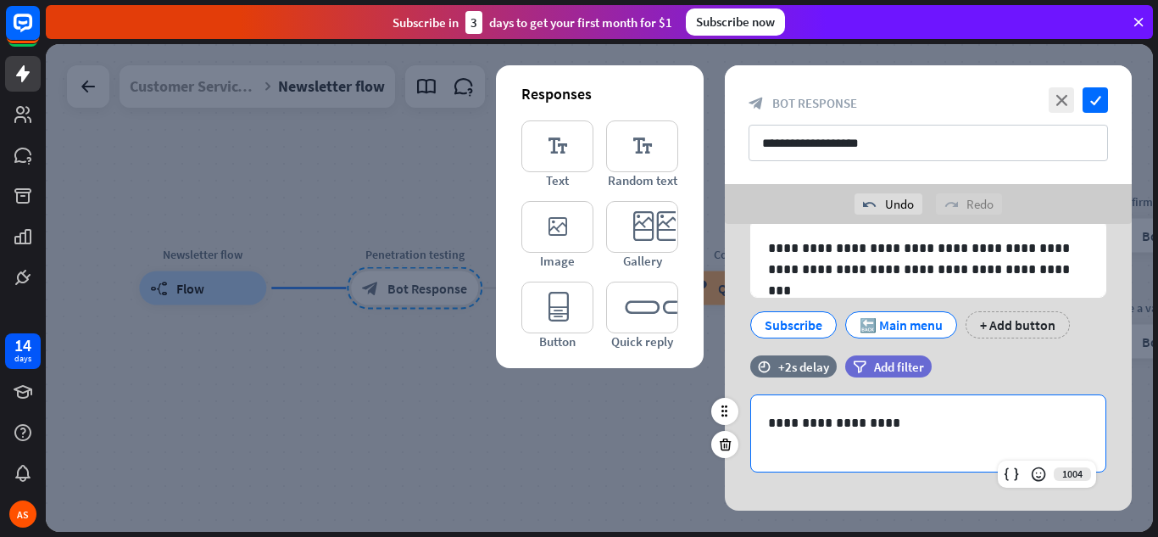
click at [863, 483] on div "**********" at bounding box center [928, 422] width 407 height 134
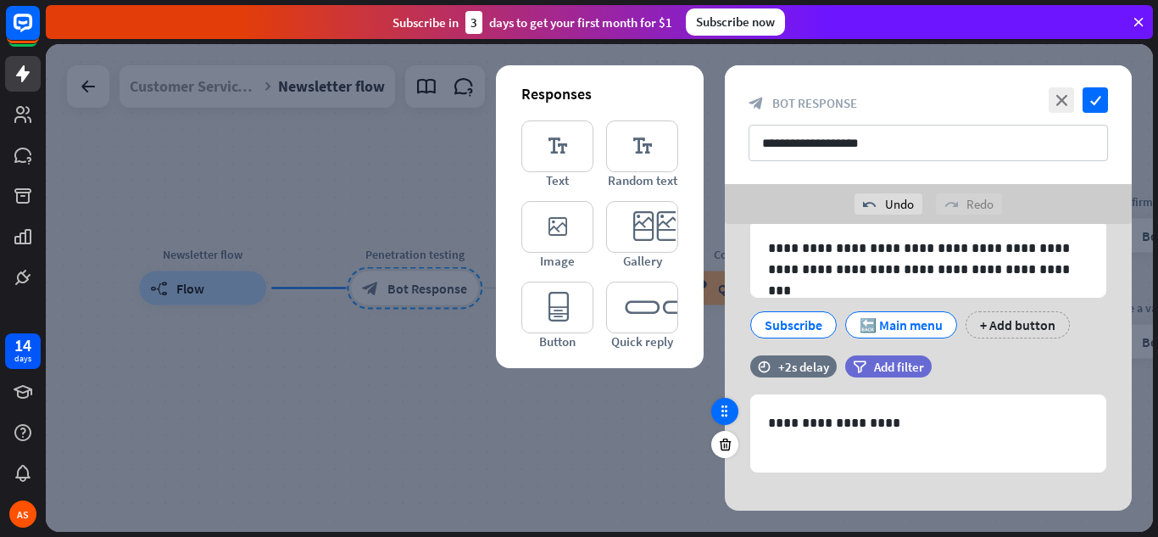
click at [723, 414] on icon at bounding box center [724, 410] width 15 height 15
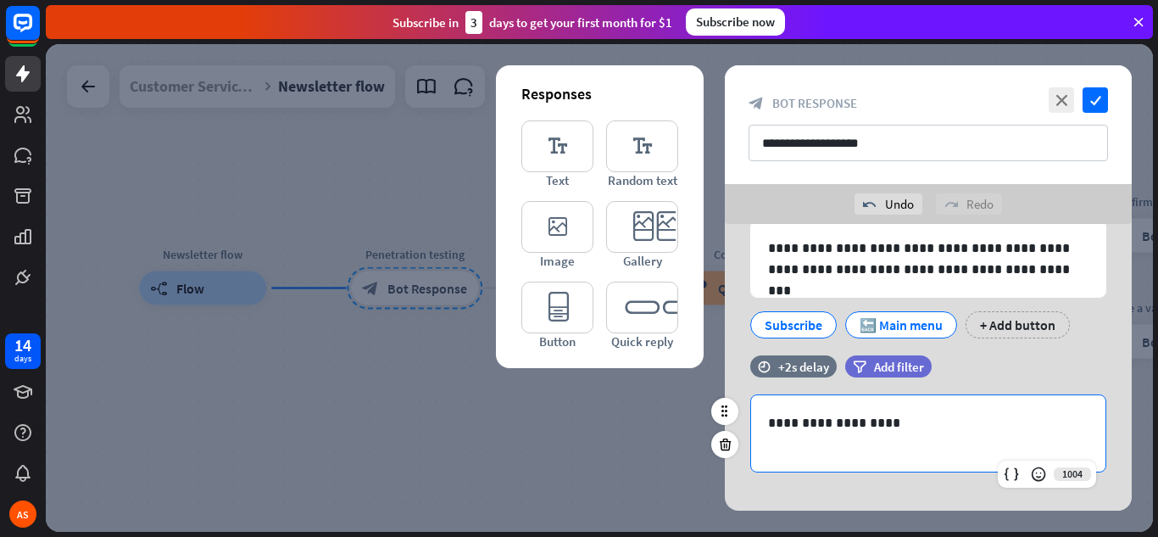
click at [876, 425] on p "**********" at bounding box center [928, 422] width 320 height 21
click at [876, 470] on icon at bounding box center [1038, 473] width 17 height 17
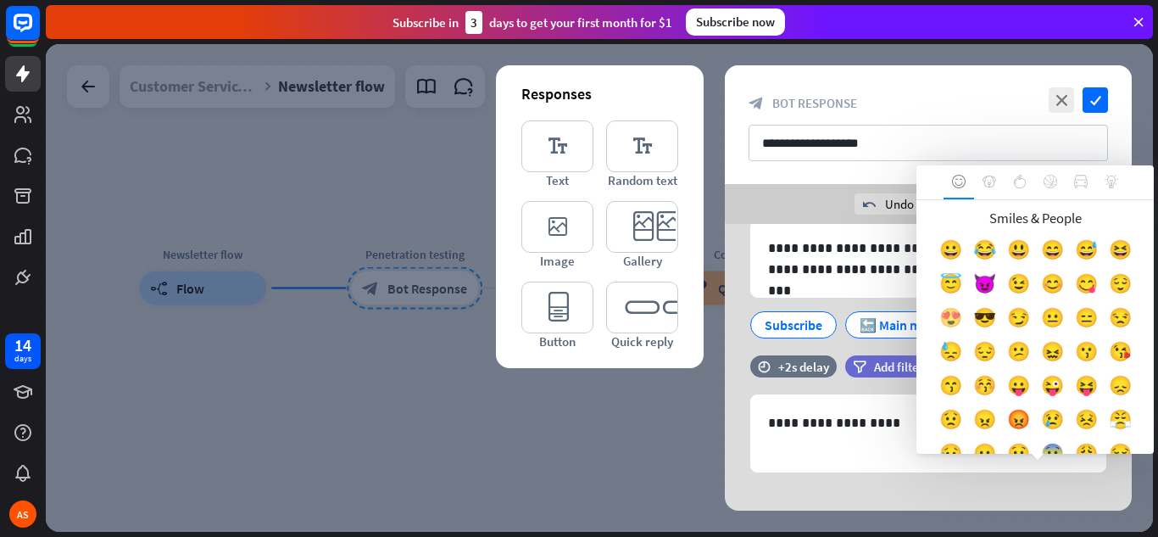
click at [876, 312] on div "😍" at bounding box center [950, 321] width 34 height 34
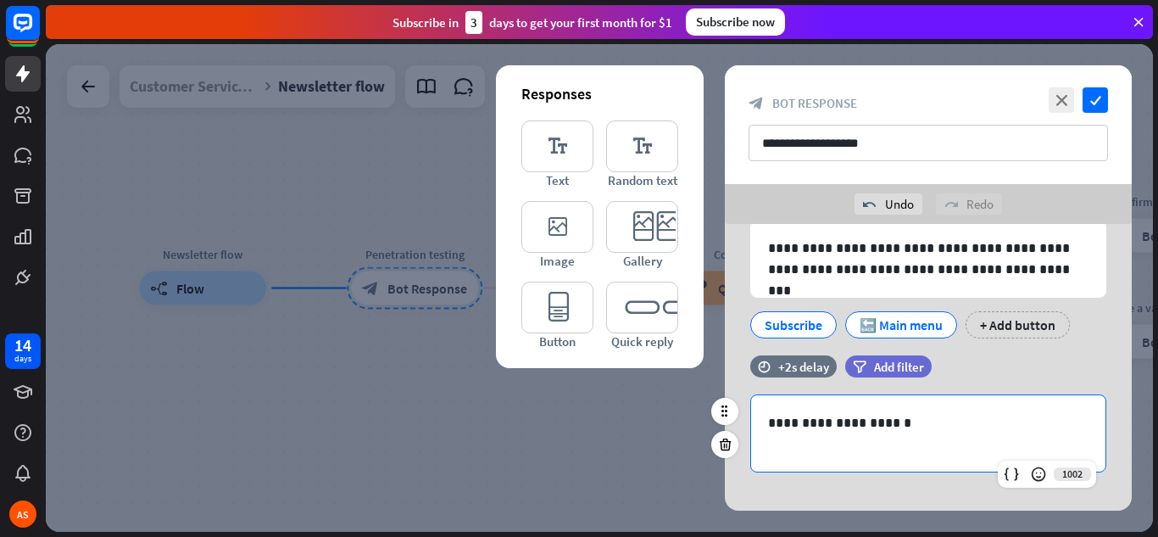
click at [876, 426] on p "**********" at bounding box center [928, 422] width 320 height 21
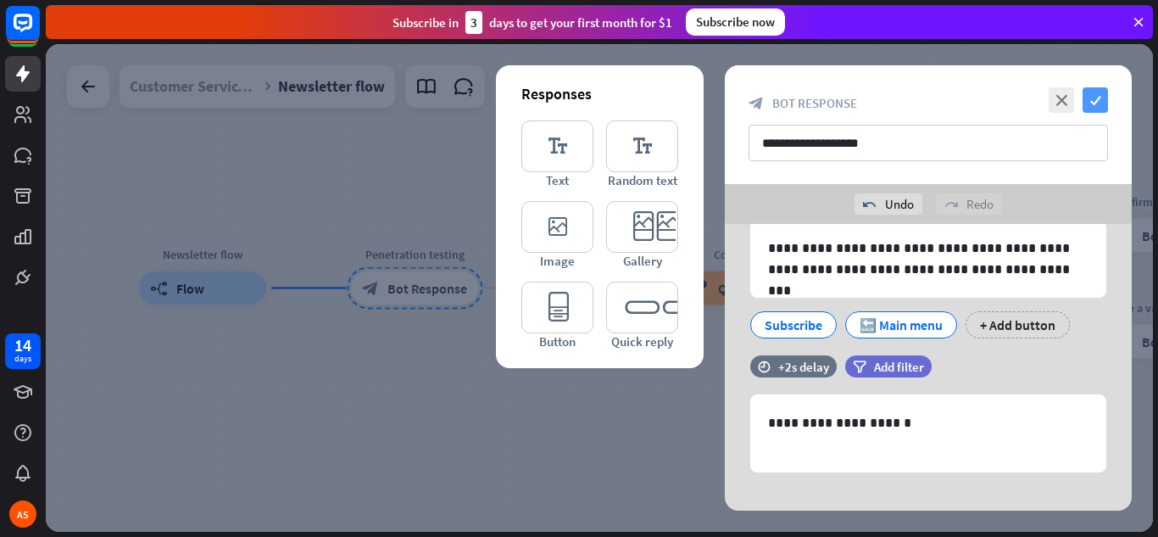
click at [876, 97] on icon "check" at bounding box center [1094, 99] width 25 height 25
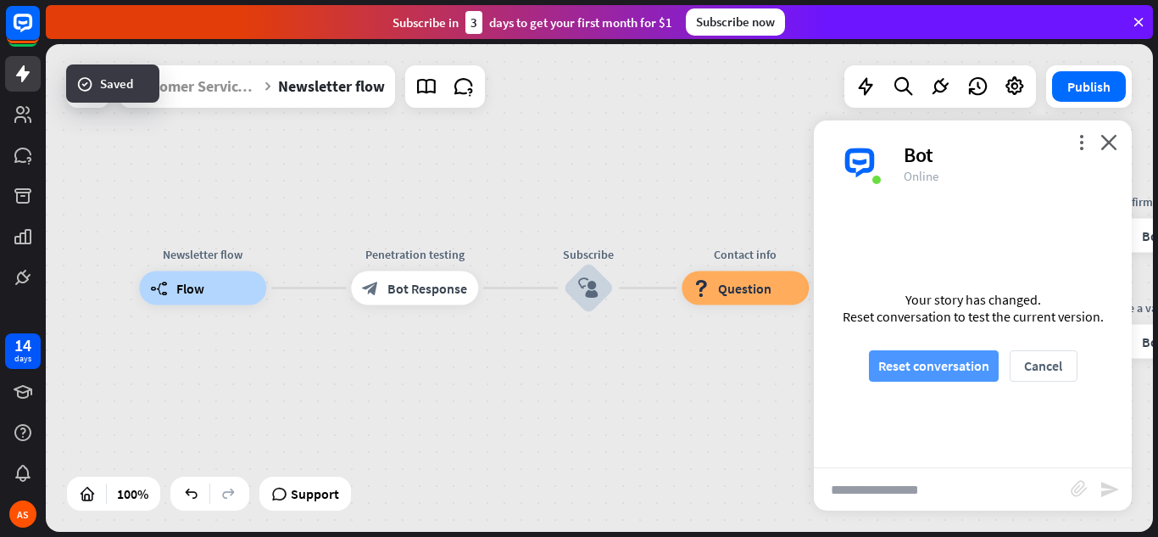
click at [876, 368] on button "Reset conversation" at bounding box center [934, 365] width 130 height 31
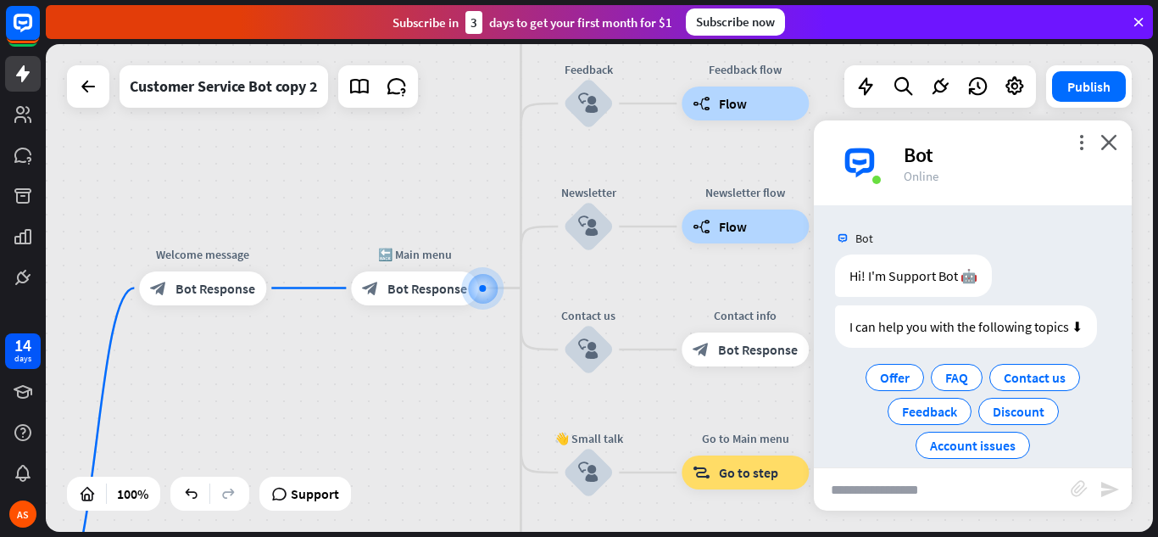
scroll to position [20, 0]
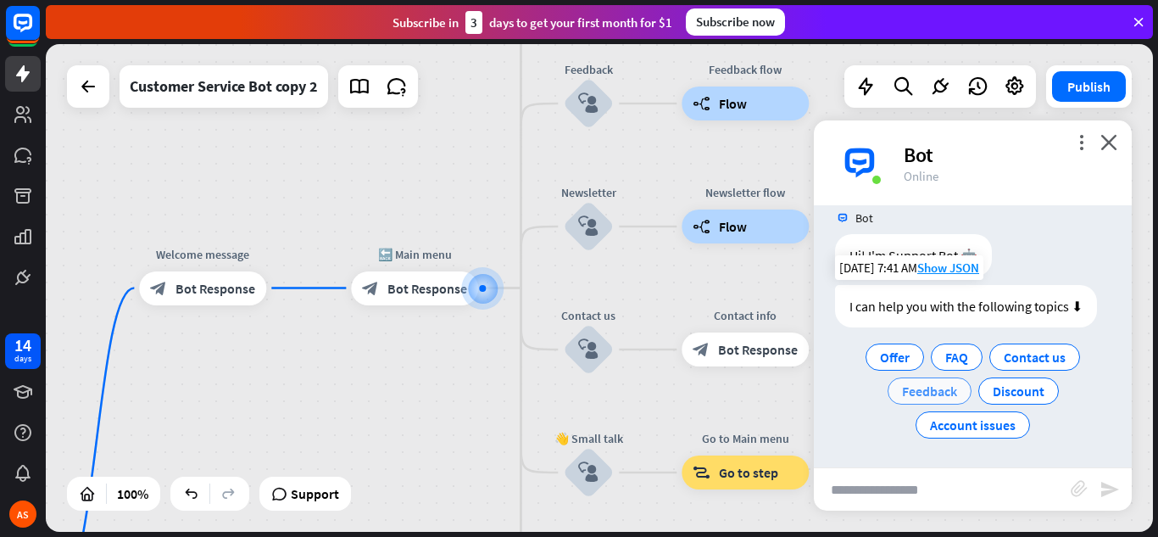
click at [876, 394] on span "Feedback" at bounding box center [929, 390] width 55 height 17
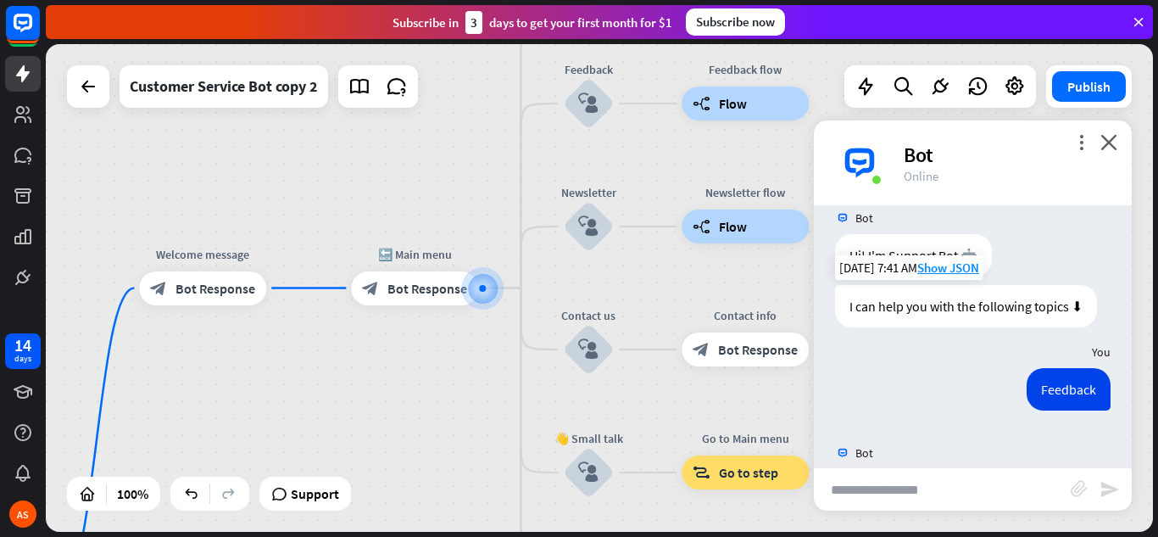
scroll to position [80, 0]
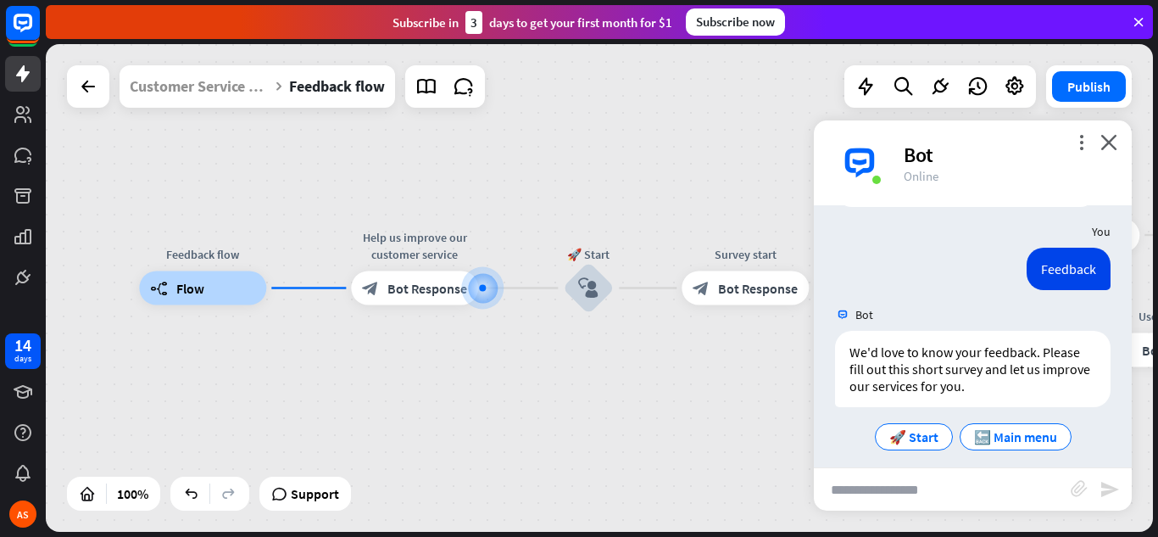
scroll to position [153, 0]
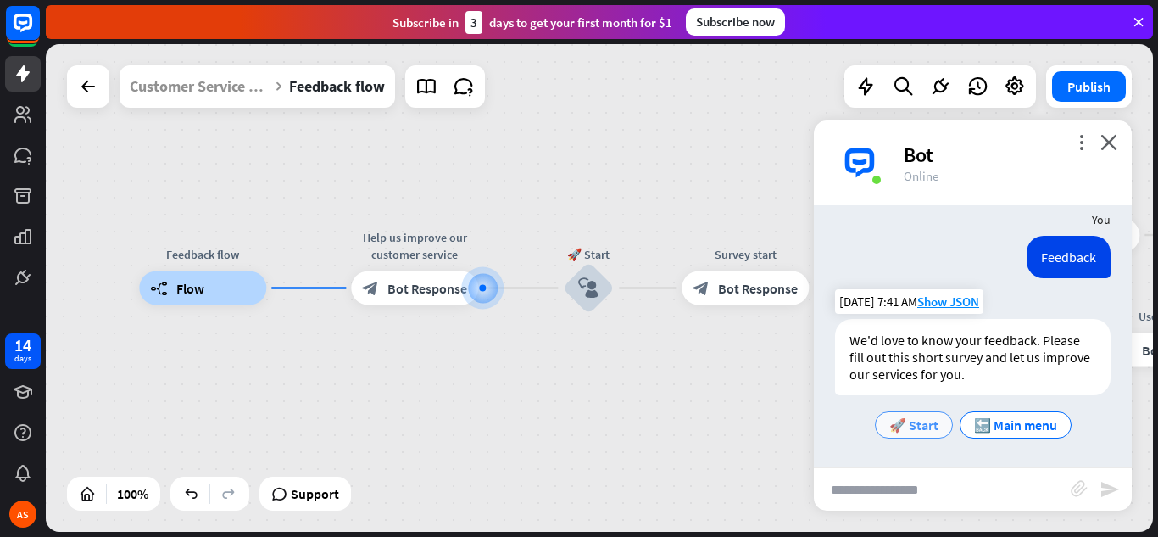
click at [876, 417] on div "🚀 Start" at bounding box center [914, 424] width 78 height 27
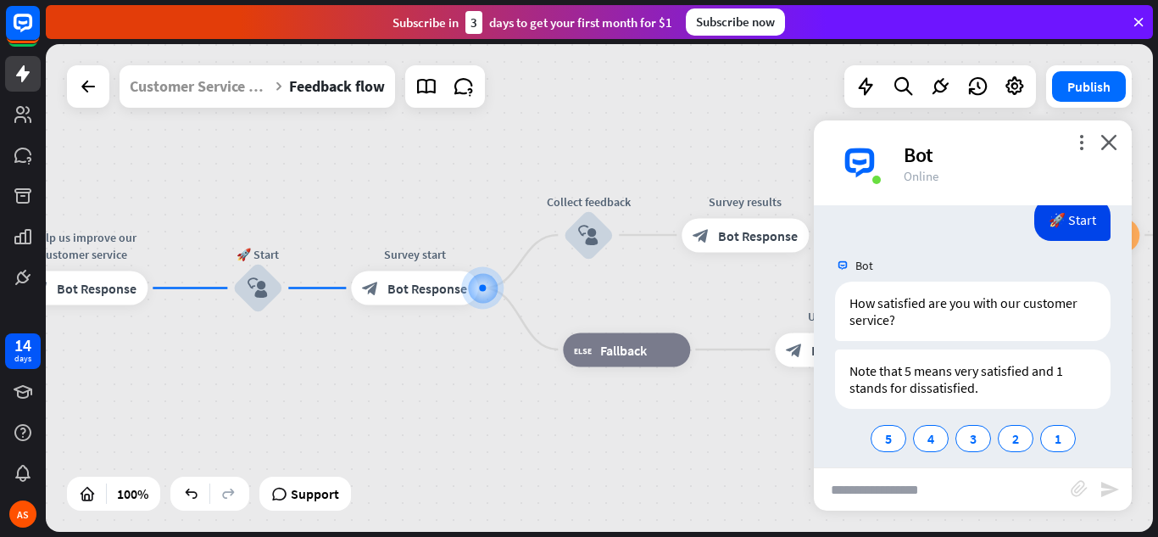
scroll to position [403, 0]
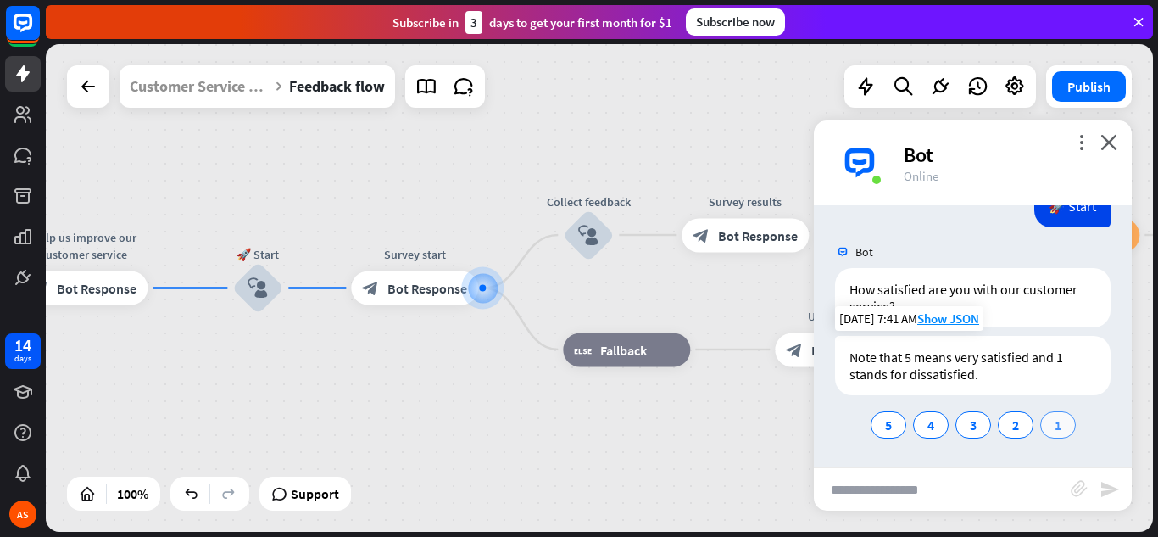
click at [876, 420] on div "1" at bounding box center [1058, 424] width 36 height 27
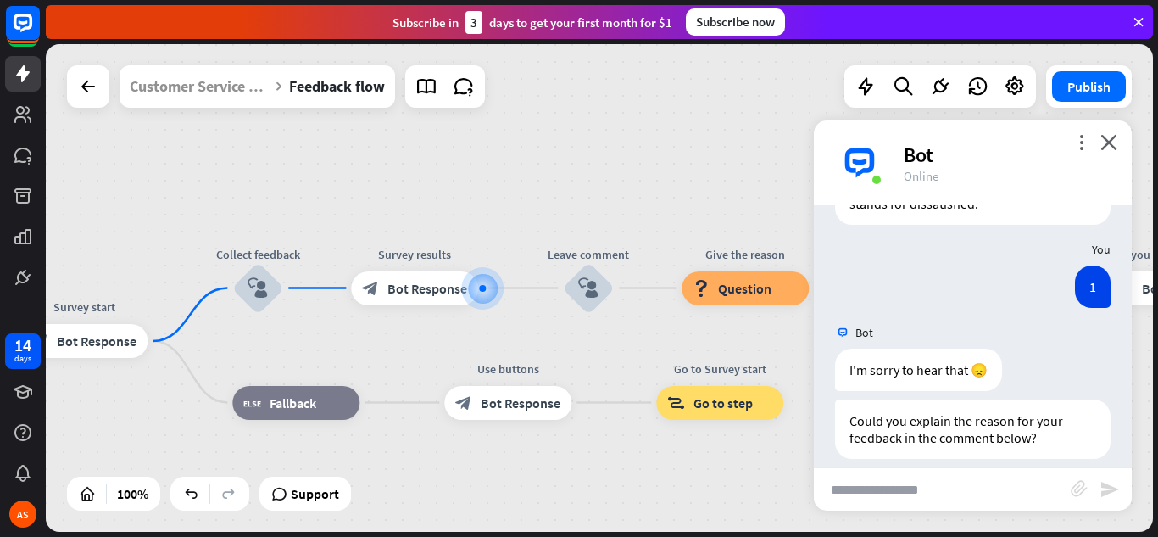
scroll to position [671, 0]
